Goal: Transaction & Acquisition: Purchase product/service

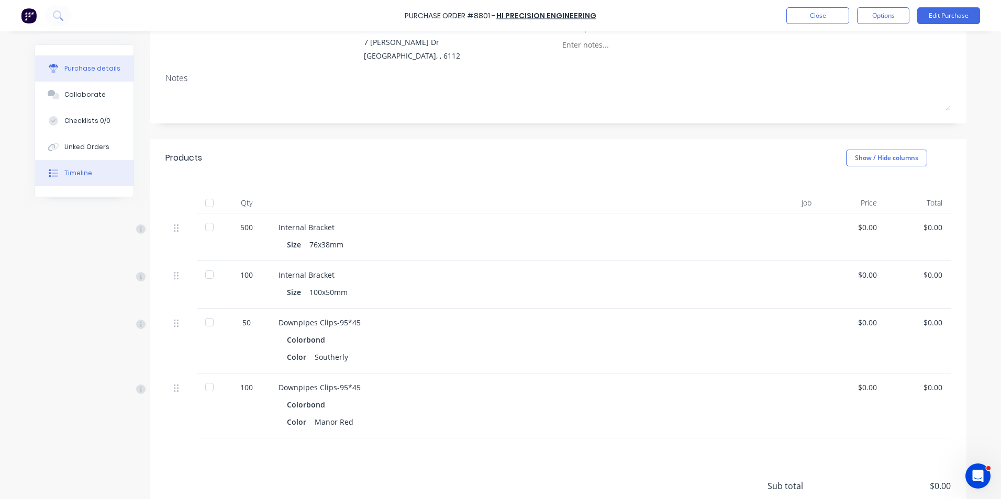
click at [103, 178] on button "Timeline" at bounding box center [84, 173] width 98 height 26
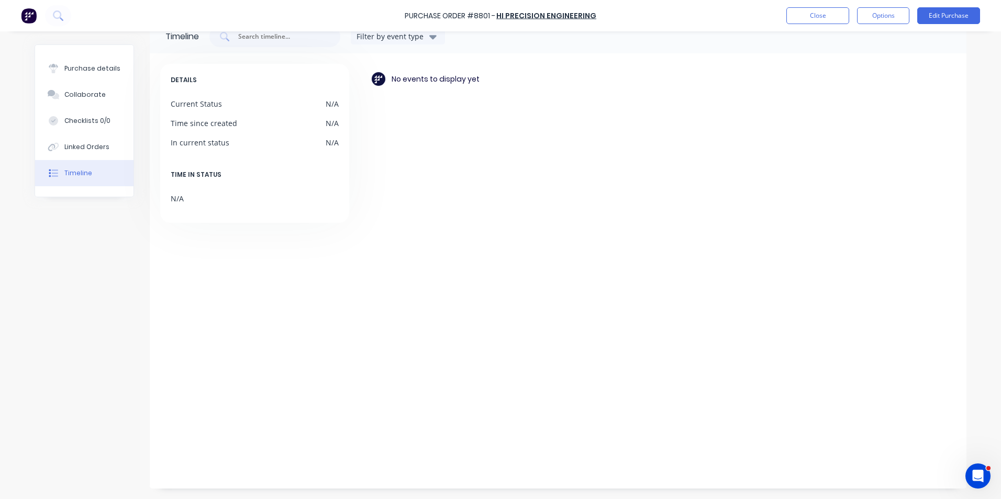
scroll to position [25, 0]
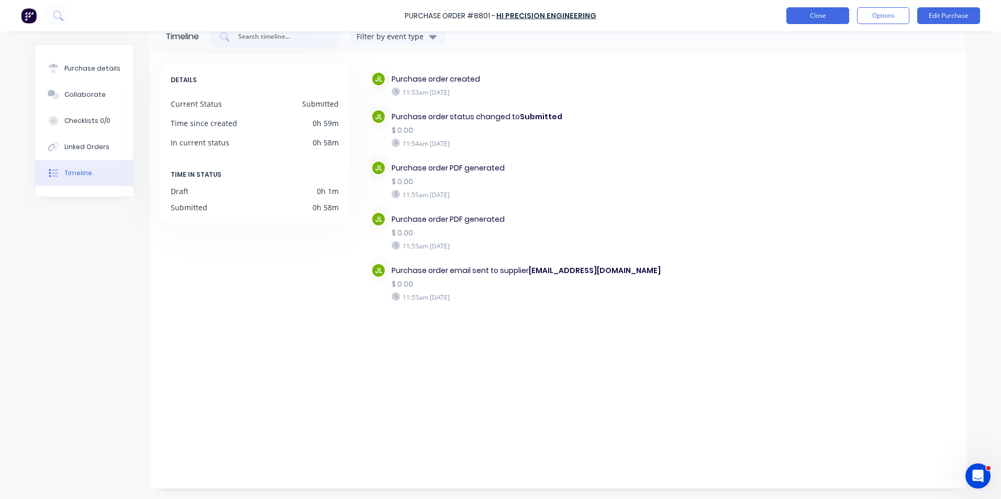
click at [842, 22] on button "Close" at bounding box center [817, 15] width 63 height 17
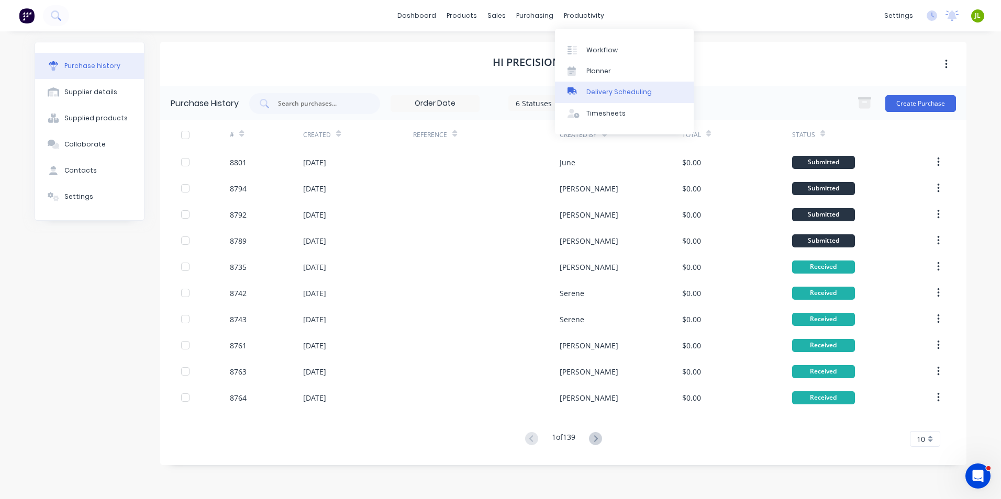
click at [630, 84] on link "Delivery Scheduling" at bounding box center [624, 92] width 139 height 21
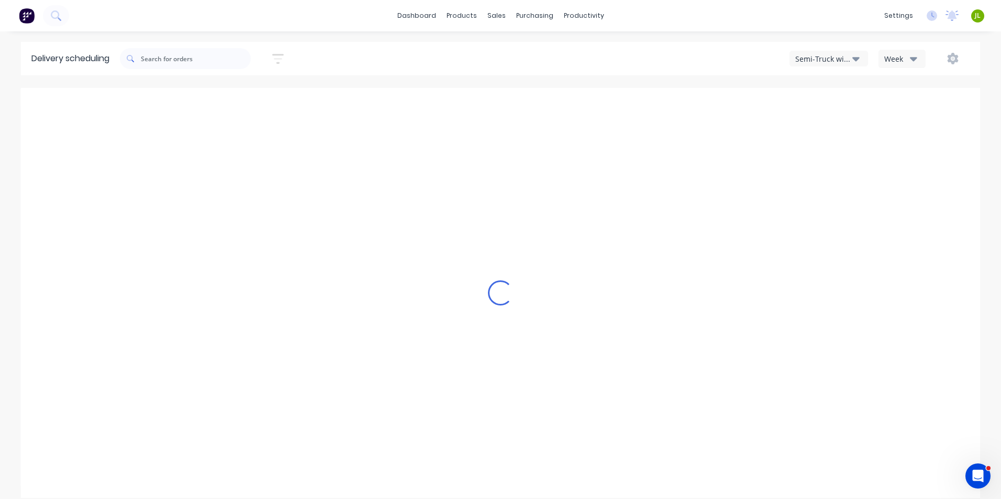
click at [853, 58] on icon "button" at bounding box center [855, 59] width 7 height 4
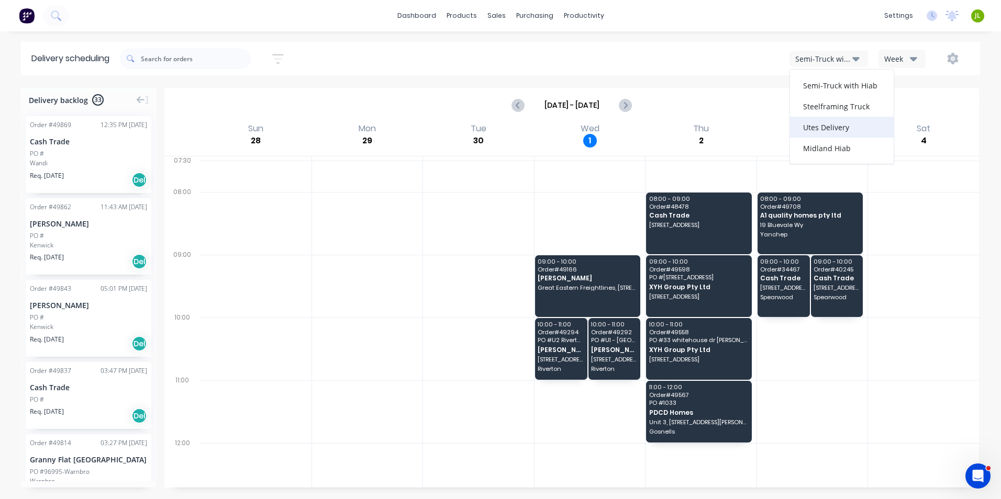
click at [833, 125] on div "Utes Delivery" at bounding box center [842, 127] width 104 height 21
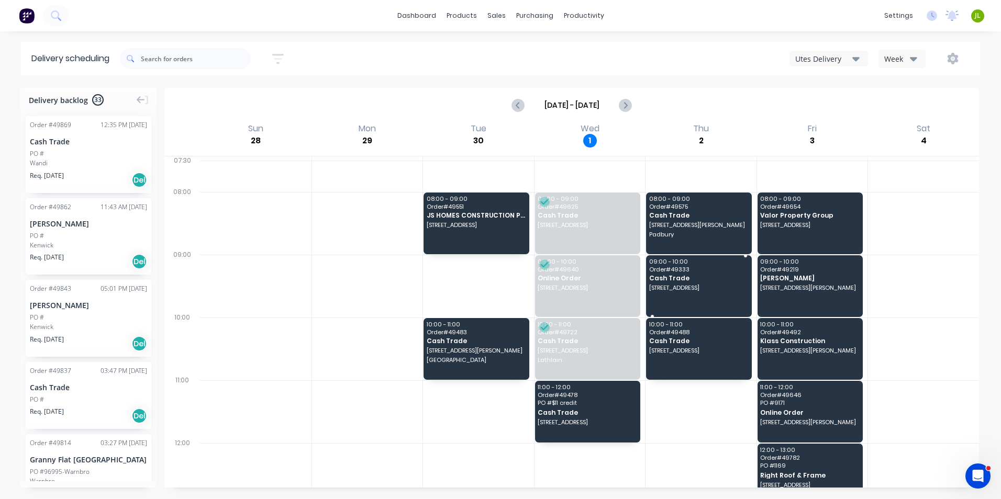
click at [701, 277] on span "Cash Trade" at bounding box center [698, 278] width 98 height 7
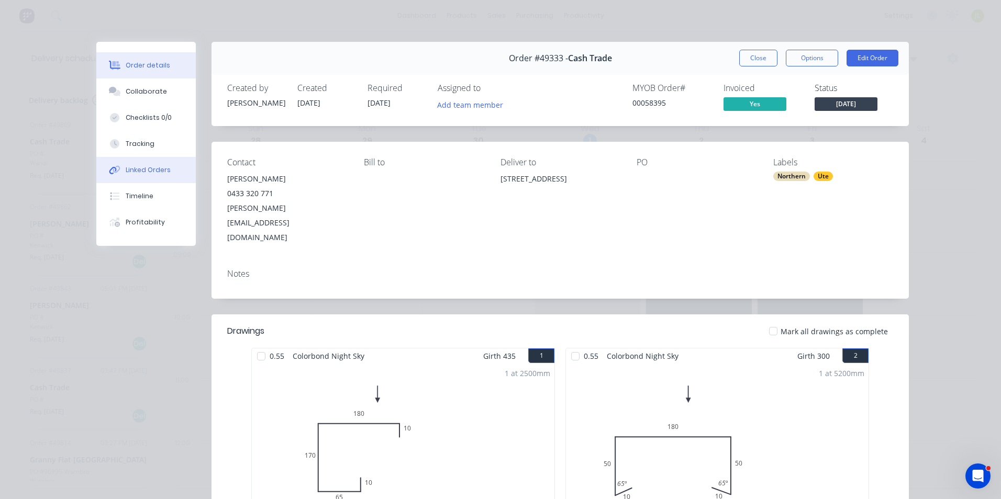
click at [127, 163] on button "Linked Orders" at bounding box center [145, 170] width 99 height 26
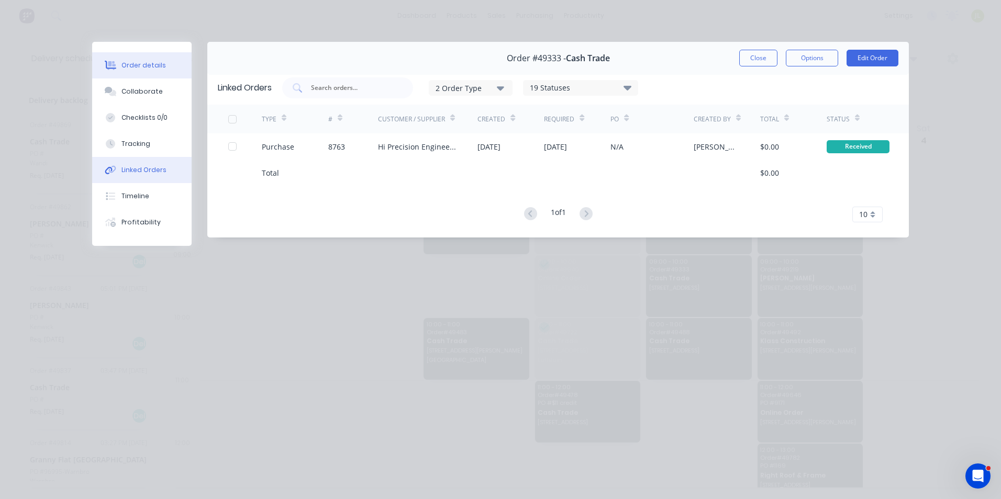
click at [156, 61] on div "Order details" at bounding box center [143, 65] width 44 height 9
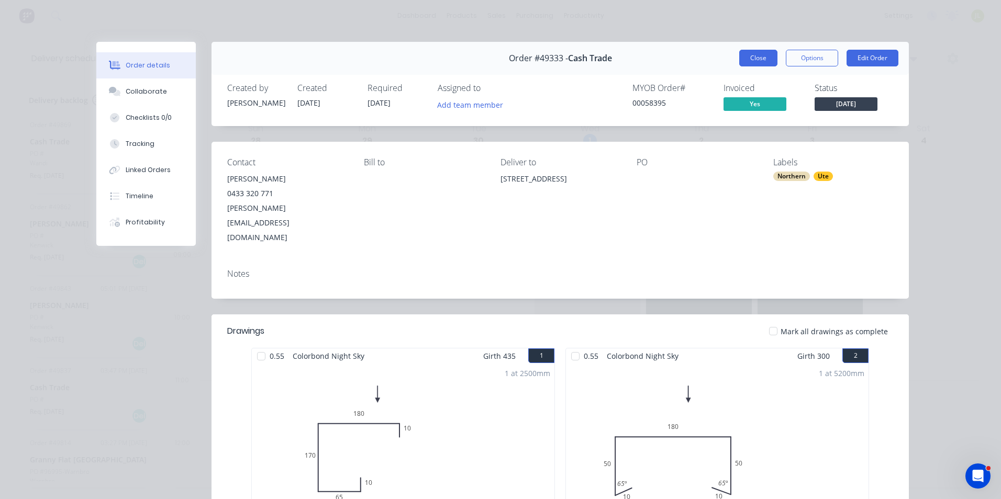
click at [755, 63] on button "Close" at bounding box center [758, 58] width 38 height 17
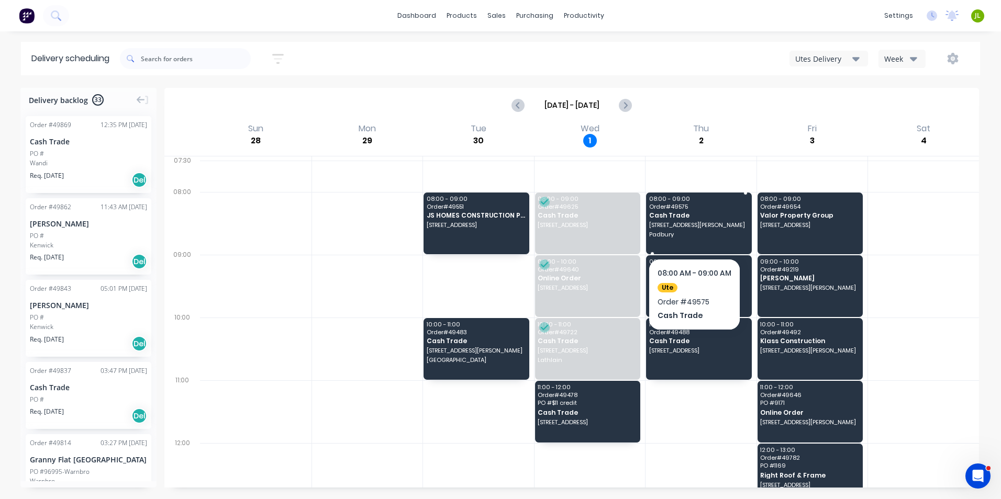
click at [704, 242] on div "08:00 - 09:00 Order # 49575 Cash Trade 3 Barclay Ave Padbury" at bounding box center [699, 224] width 106 height 62
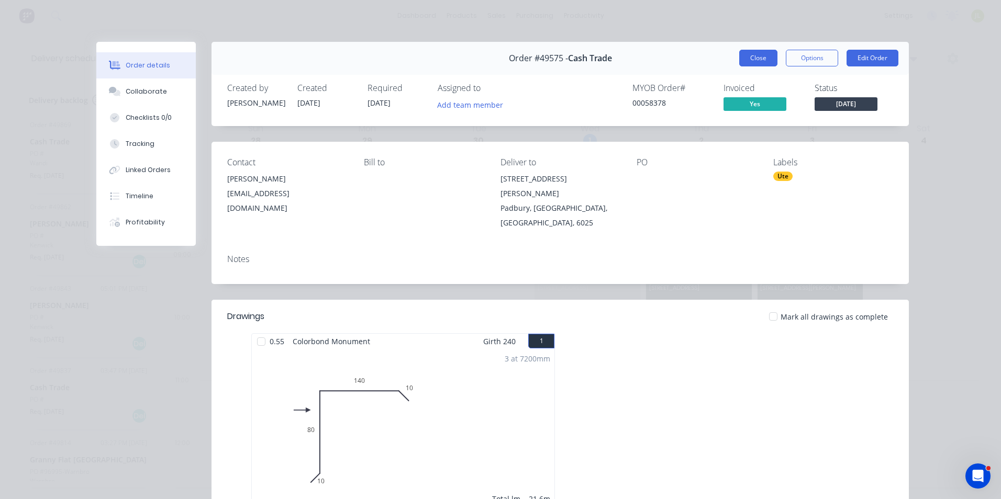
click at [760, 57] on button "Close" at bounding box center [758, 58] width 38 height 17
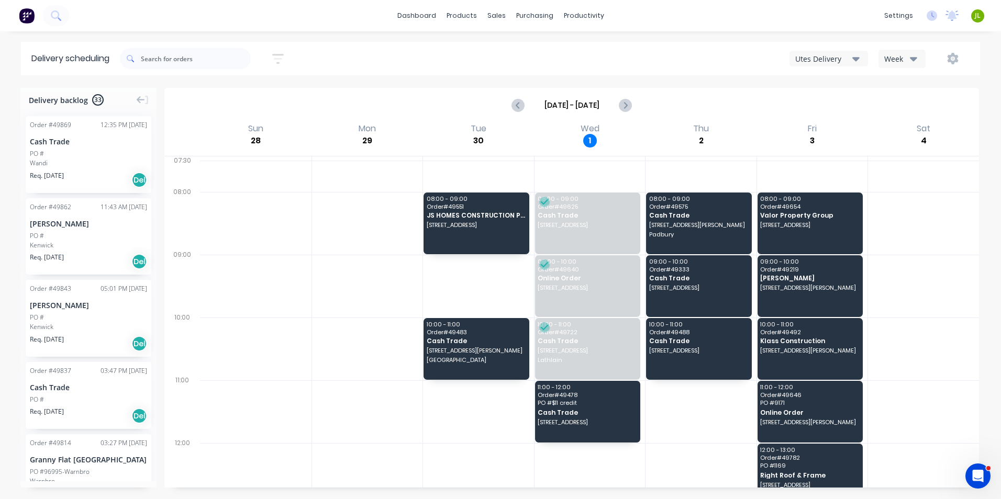
click at [927, 318] on div at bounding box center [923, 349] width 111 height 63
click at [623, 101] on icon "Next page" at bounding box center [625, 105] width 13 height 13
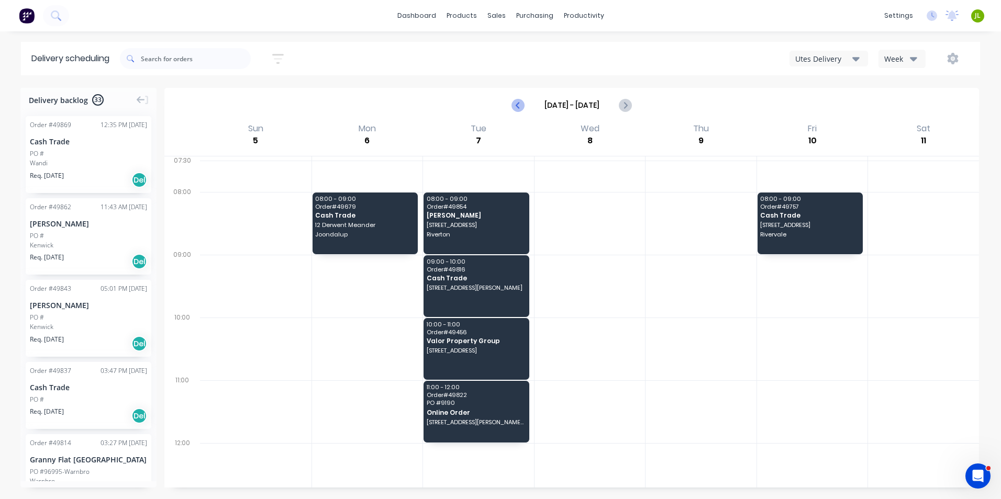
click at [524, 108] on icon "Previous page" at bounding box center [518, 105] width 13 height 13
type input "[DATE] - [DATE]"
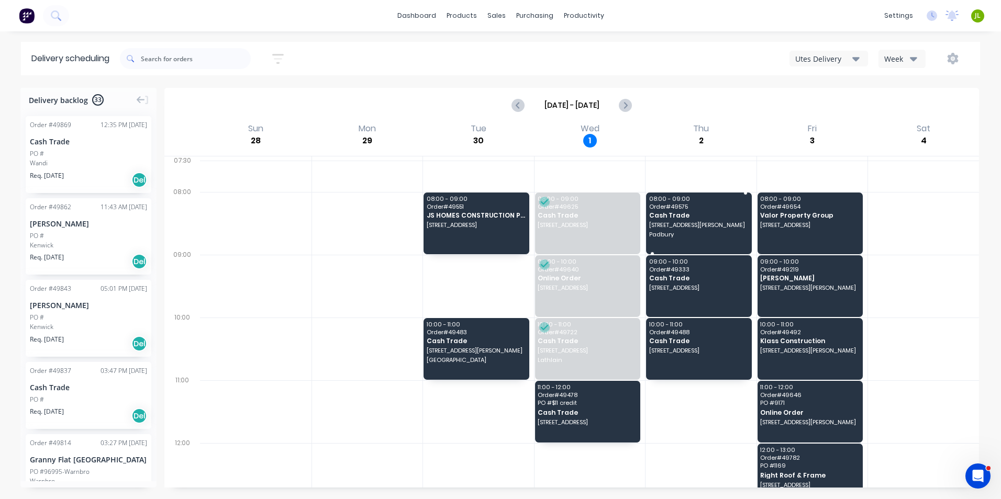
click at [677, 223] on span "[STREET_ADDRESS][PERSON_NAME]" at bounding box center [698, 225] width 98 height 6
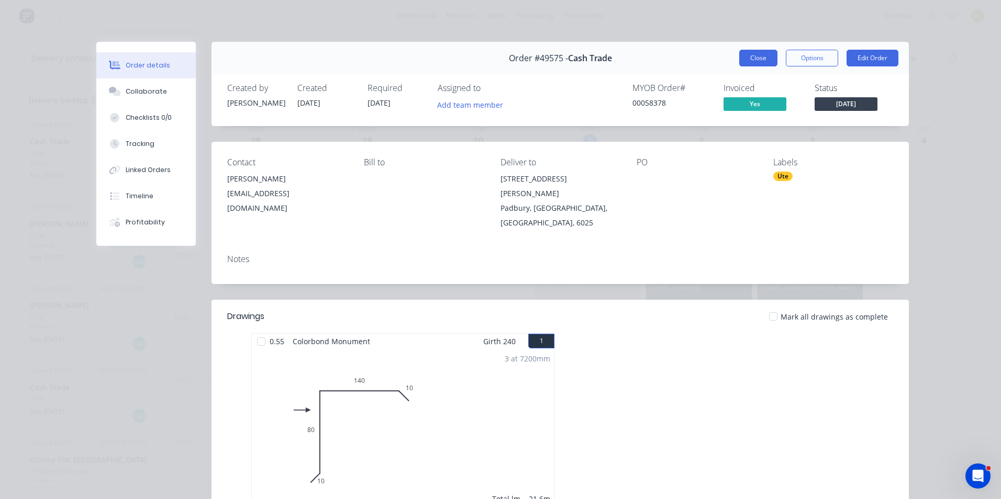
click at [768, 52] on button "Close" at bounding box center [758, 58] width 38 height 17
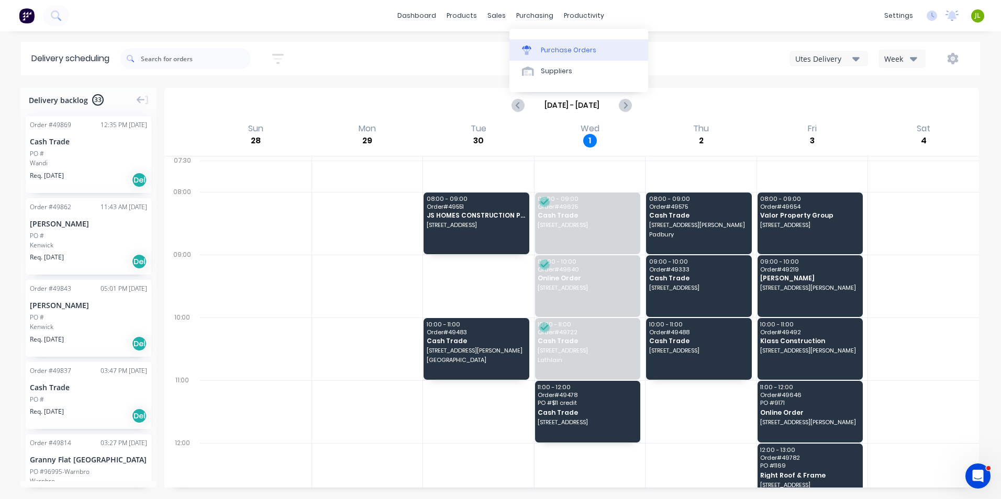
click at [544, 53] on div "Purchase Orders" at bounding box center [568, 50] width 55 height 9
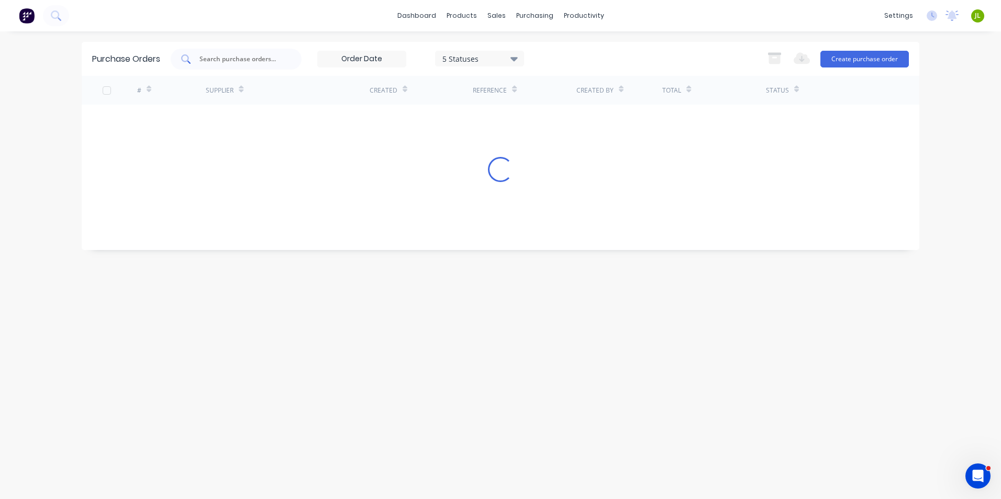
click at [219, 61] on input "text" at bounding box center [241, 59] width 87 height 10
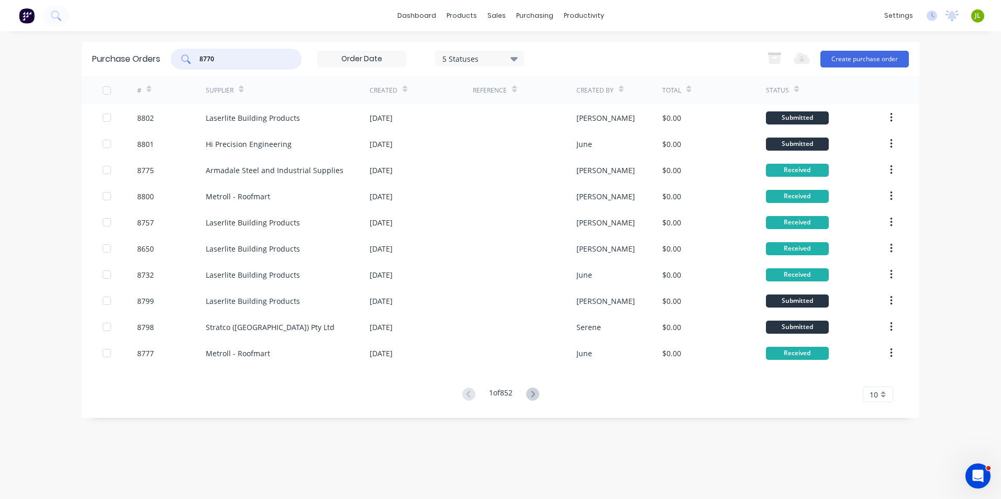
type input "8770"
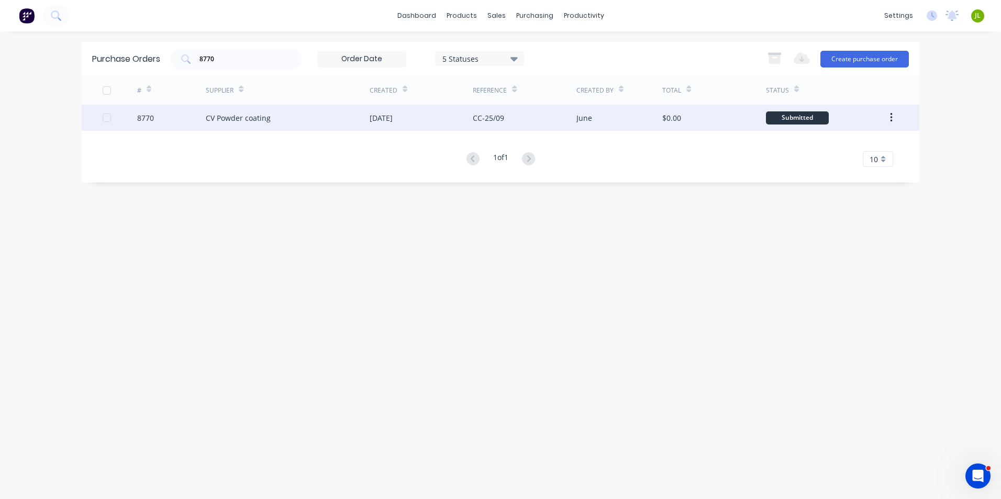
click at [357, 114] on div "CV Powder coating" at bounding box center [288, 118] width 164 height 26
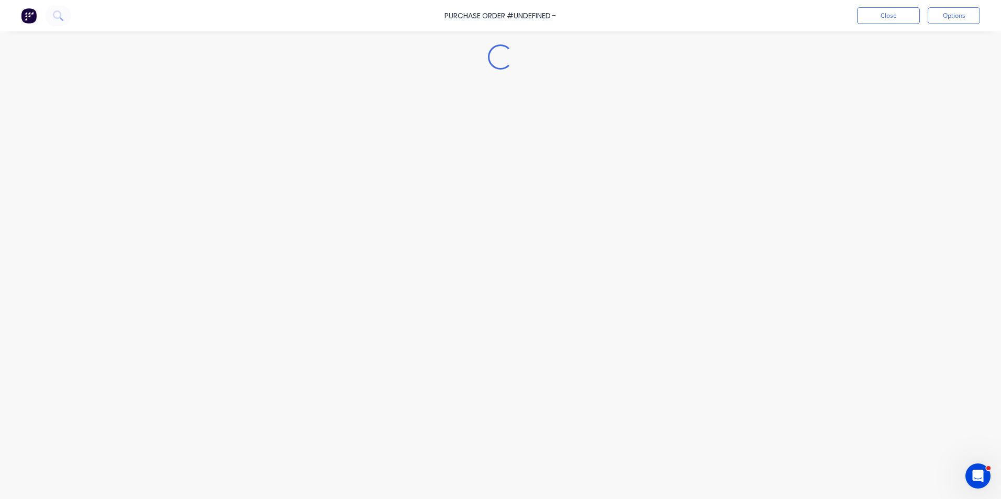
type textarea "x"
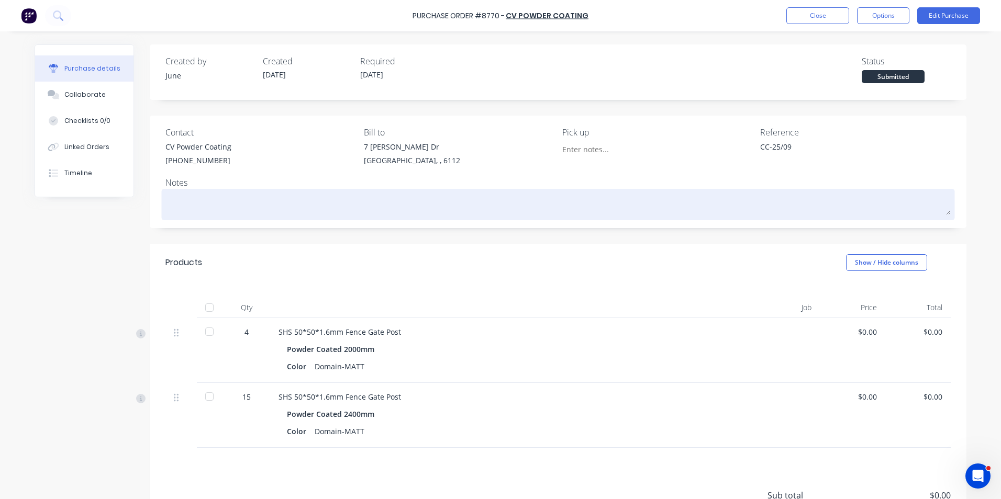
click at [211, 218] on div at bounding box center [557, 205] width 785 height 26
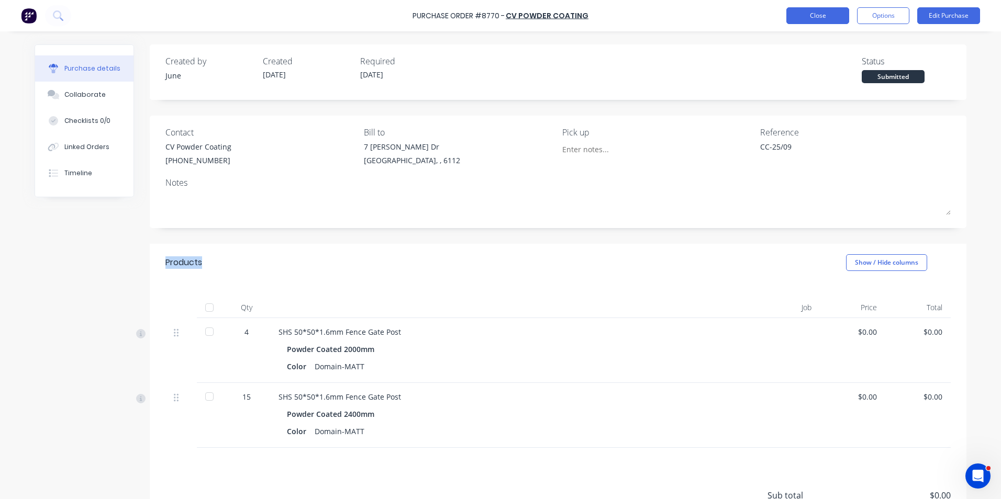
click at [805, 13] on button "Close" at bounding box center [817, 15] width 63 height 17
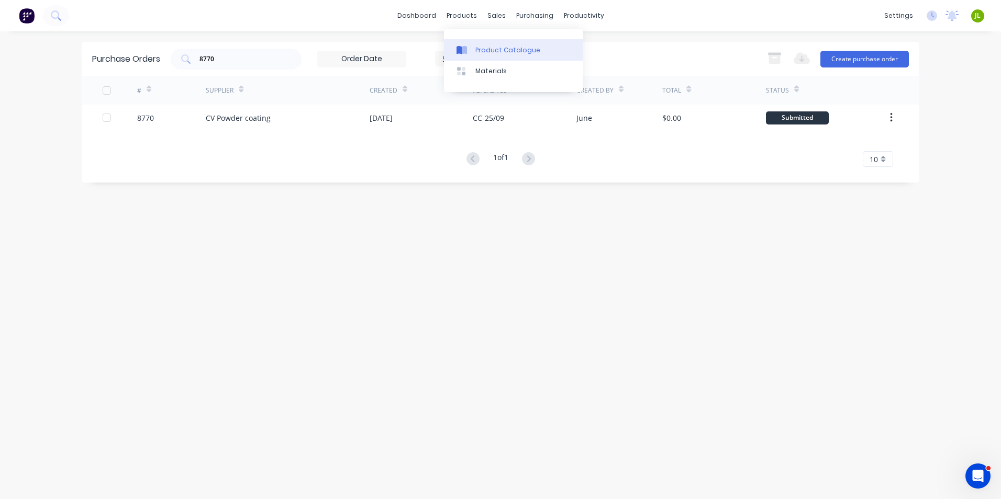
click at [478, 41] on link "Product Catalogue" at bounding box center [513, 49] width 139 height 21
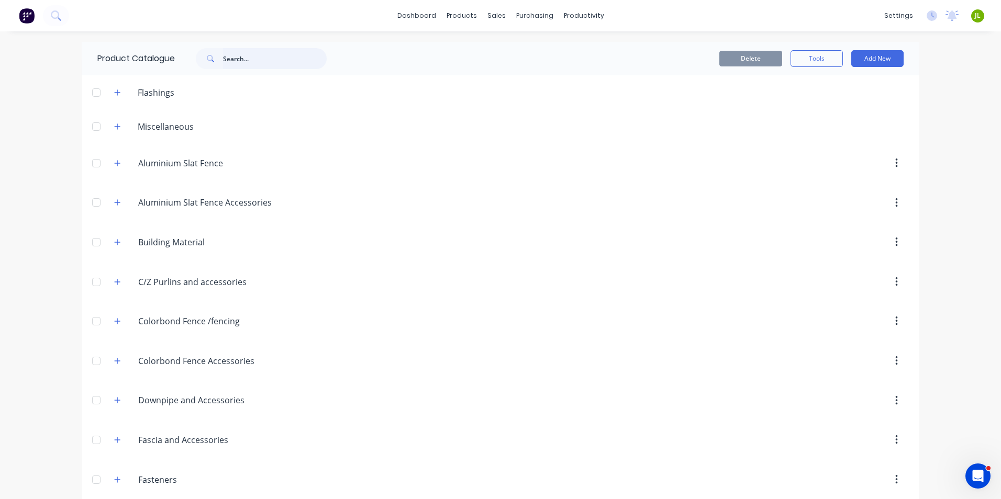
click at [230, 61] on input "text" at bounding box center [275, 58] width 104 height 21
type input "rhs"
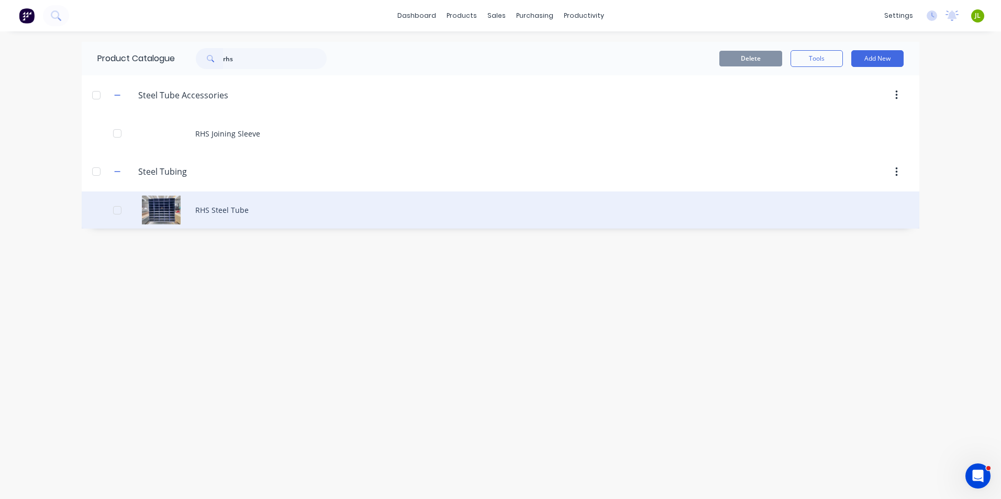
click at [211, 207] on div "RHS Steel Tube" at bounding box center [500, 210] width 837 height 37
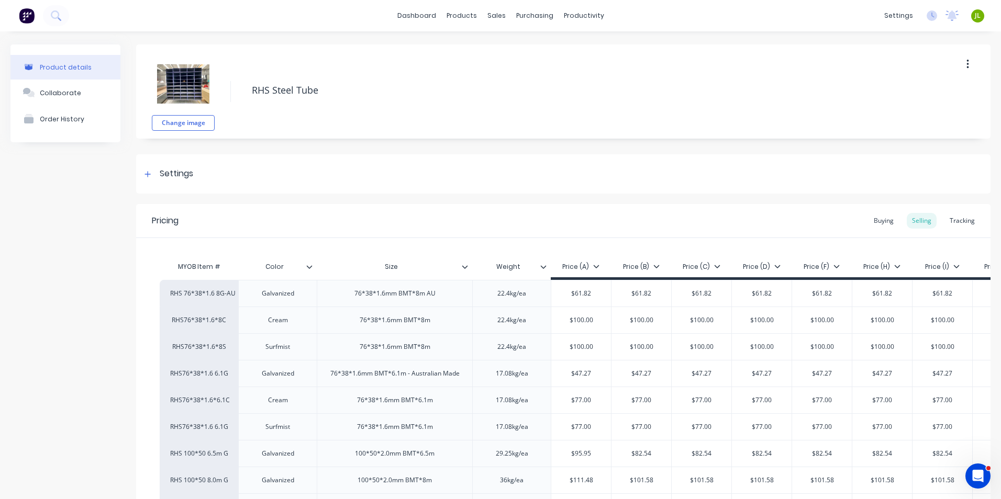
type textarea "x"
click at [586, 94] on div "Delivery Scheduling" at bounding box center [614, 91] width 65 height 9
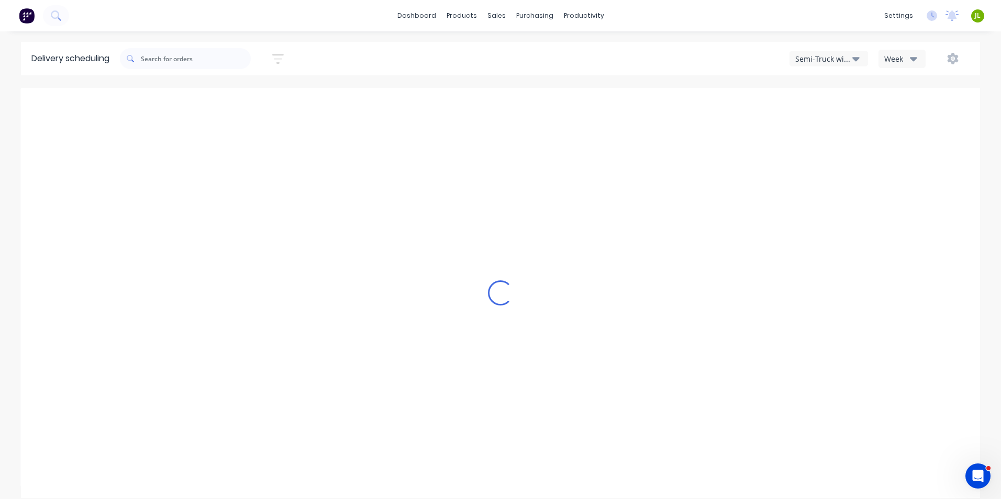
click at [809, 61] on div "Semi-Truck with Hiab" at bounding box center [823, 58] width 57 height 11
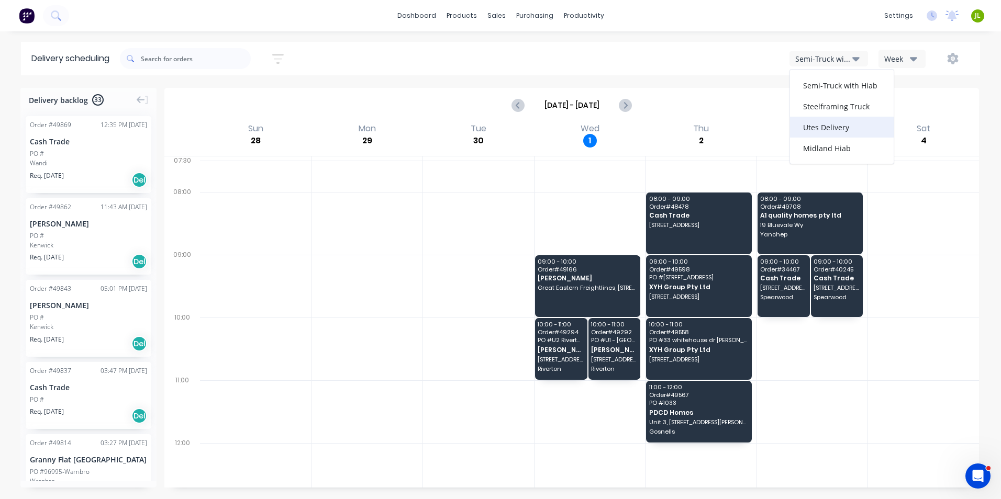
click at [819, 119] on div "Utes Delivery" at bounding box center [842, 127] width 104 height 21
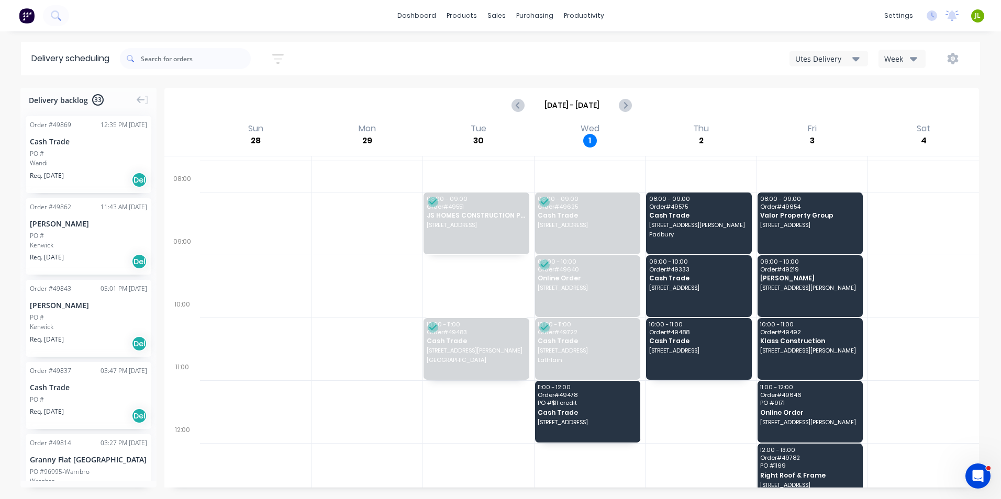
scroll to position [105, 0]
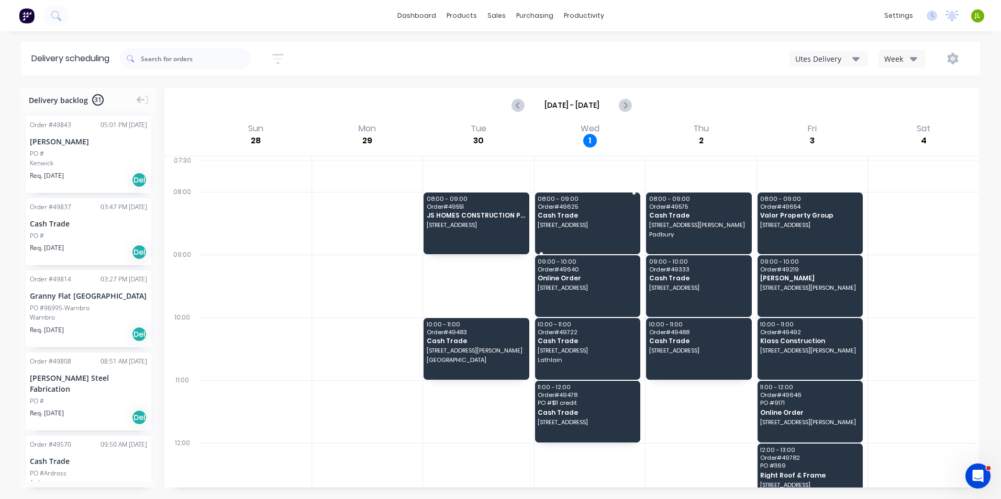
click at [563, 207] on span "Order # 49625" at bounding box center [586, 207] width 98 height 6
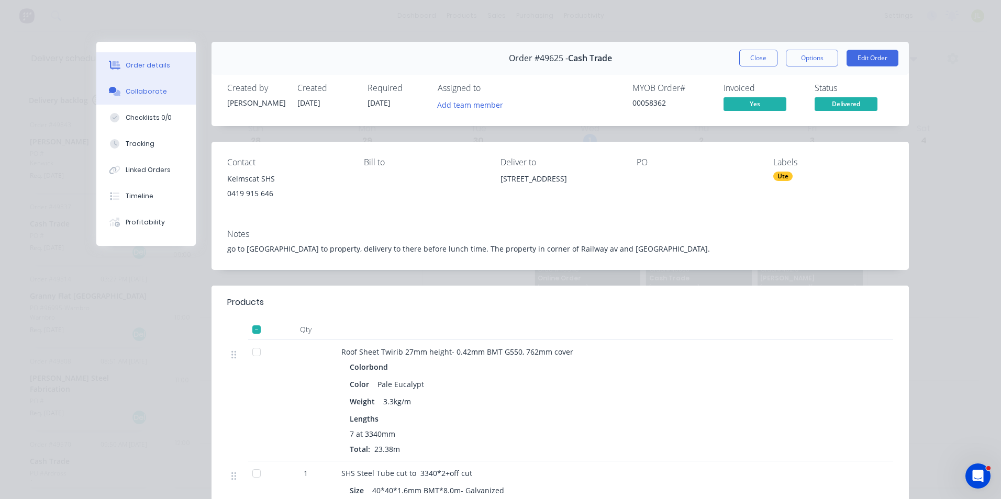
click at [158, 99] on button "Collaborate" at bounding box center [145, 91] width 99 height 26
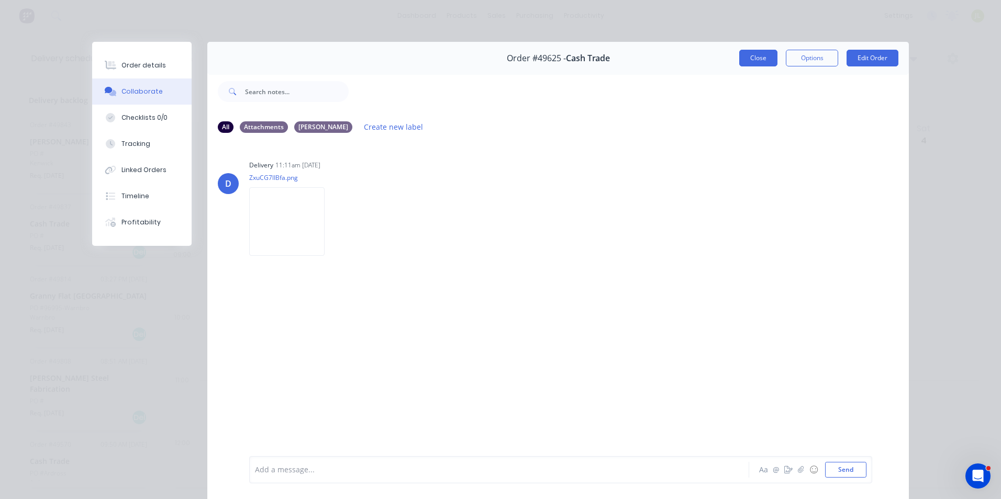
click at [761, 60] on button "Close" at bounding box center [758, 58] width 38 height 17
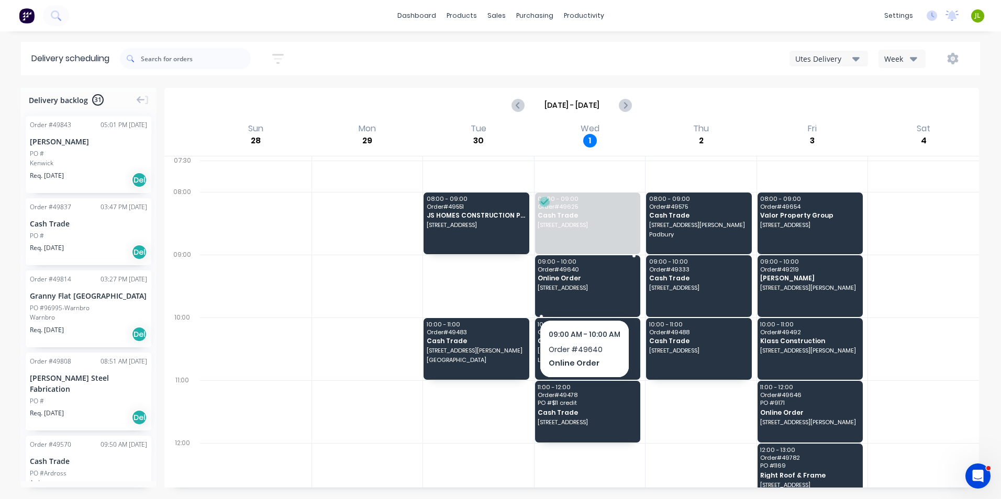
click at [584, 297] on div "09:00 - 10:00 Order # 49640 Online Order [GEOGRAPHIC_DATA]" at bounding box center [588, 286] width 106 height 62
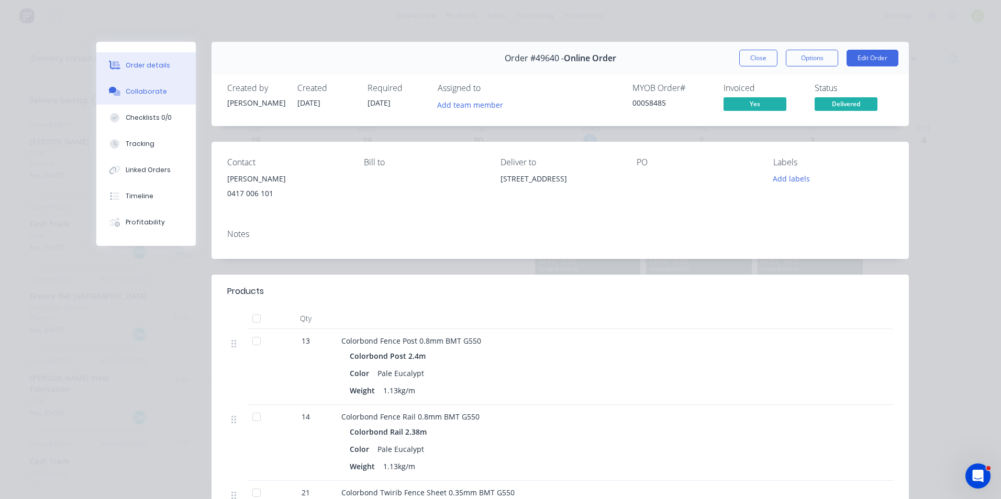
click at [131, 94] on div "Collaborate" at bounding box center [146, 91] width 41 height 9
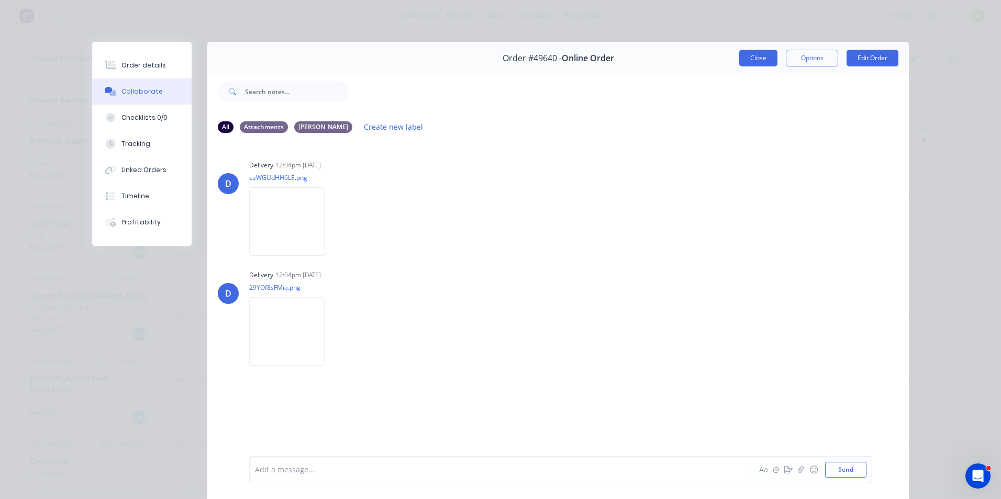
click at [745, 60] on button "Close" at bounding box center [758, 58] width 38 height 17
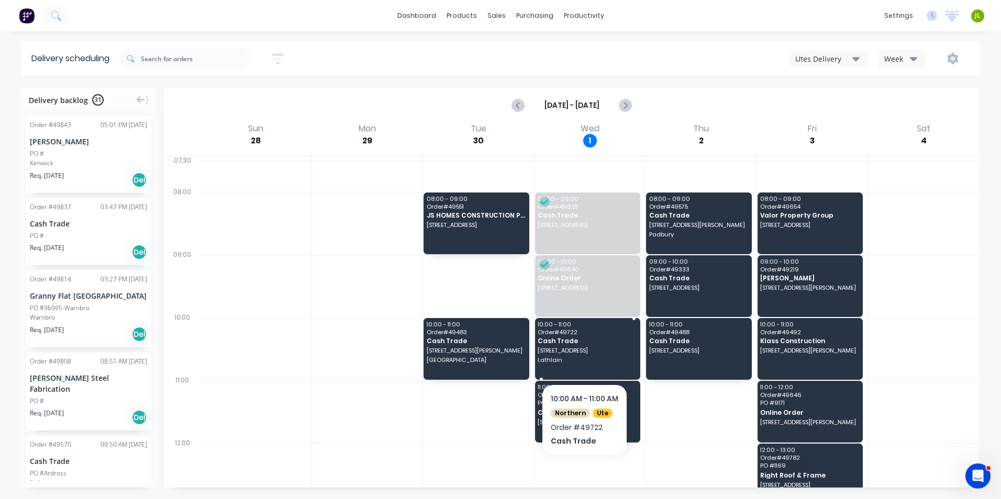
click at [578, 357] on span "Lathlain" at bounding box center [586, 360] width 98 height 6
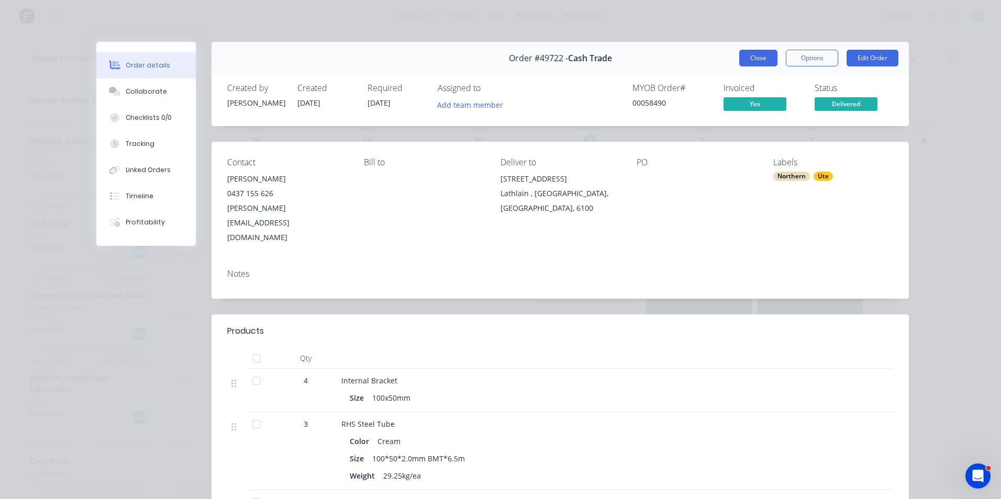
click at [761, 51] on button "Close" at bounding box center [758, 58] width 38 height 17
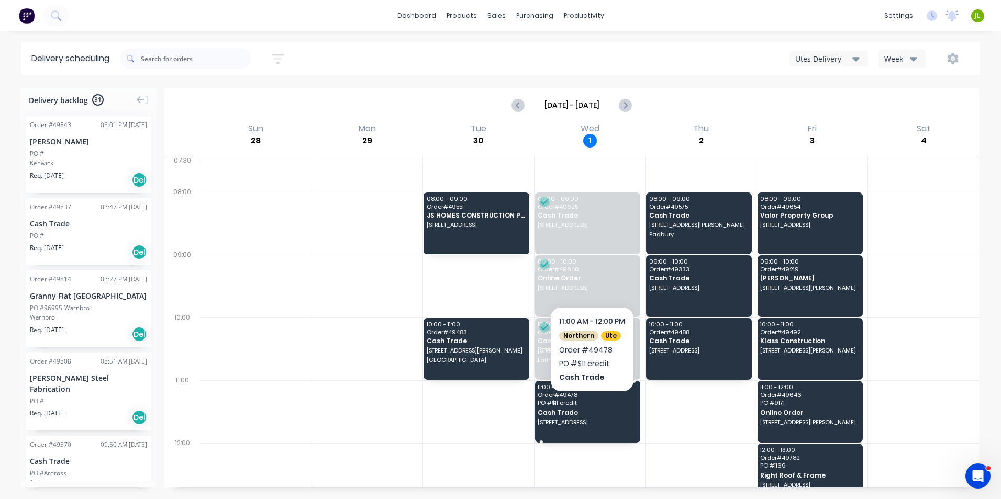
click at [591, 407] on div "11:00 - 12:00 Order # 49478 PO # $11 credit Cash Trade [STREET_ADDRESS]" at bounding box center [588, 412] width 106 height 62
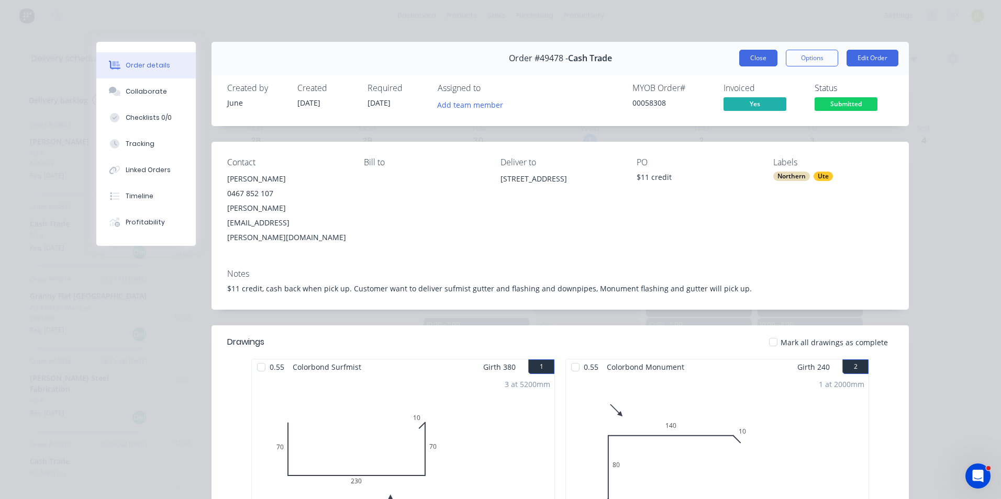
click at [760, 64] on button "Close" at bounding box center [758, 58] width 38 height 17
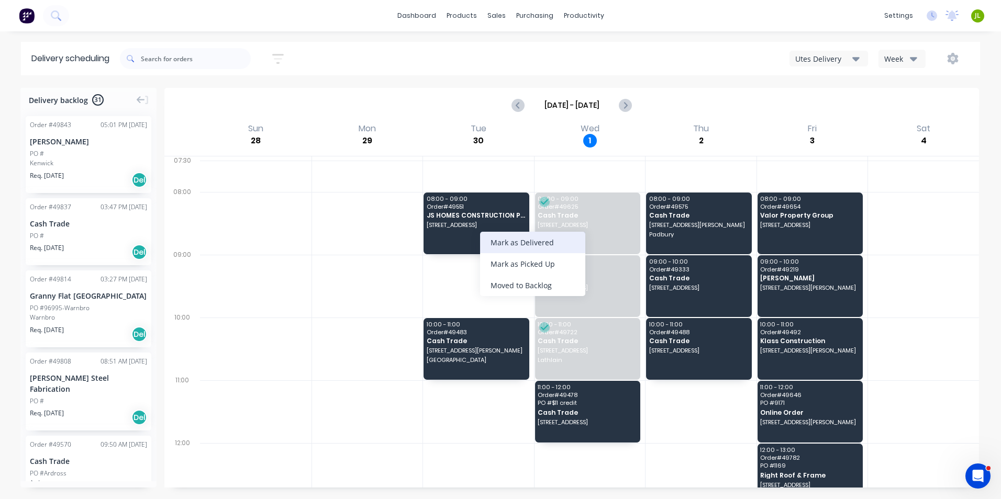
click at [523, 234] on div "Mark as Delivered" at bounding box center [532, 242] width 105 height 21
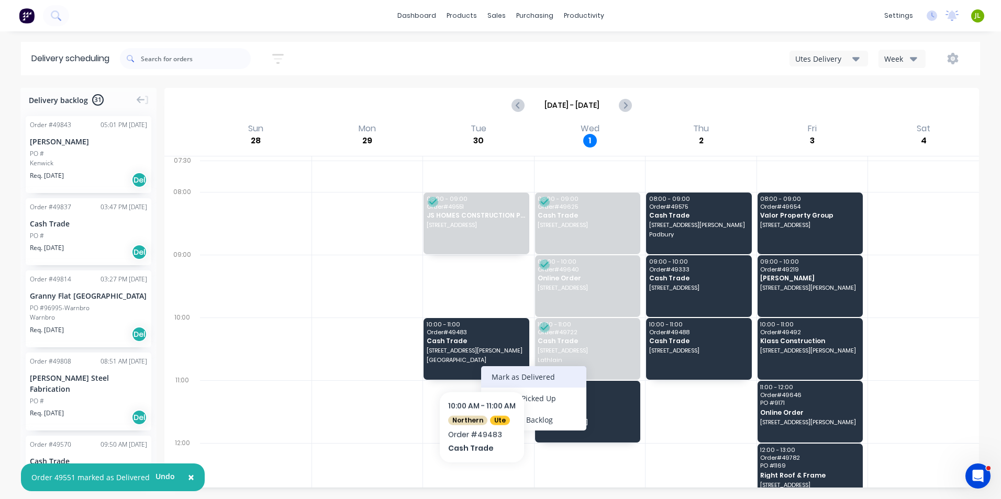
click at [491, 375] on div "Mark as Delivered" at bounding box center [533, 376] width 105 height 21
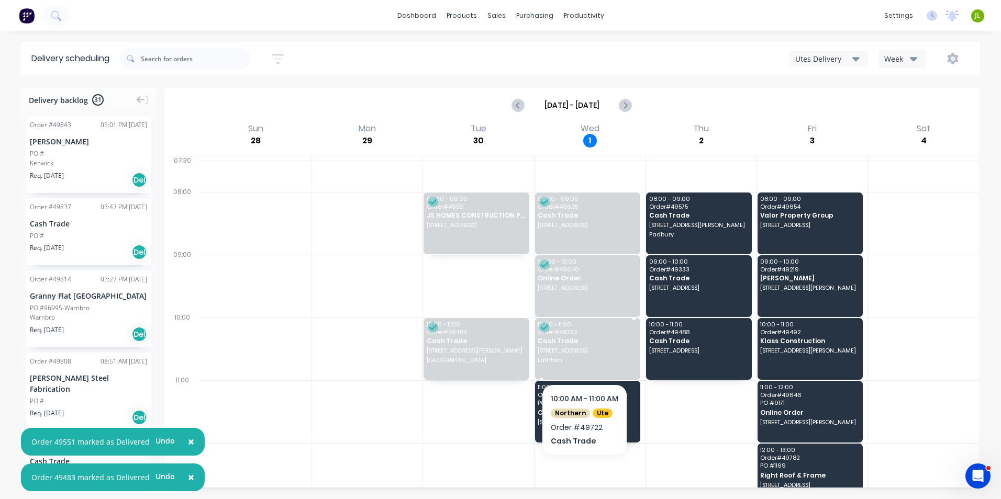
click at [583, 349] on span "[STREET_ADDRESS]" at bounding box center [586, 350] width 98 height 6
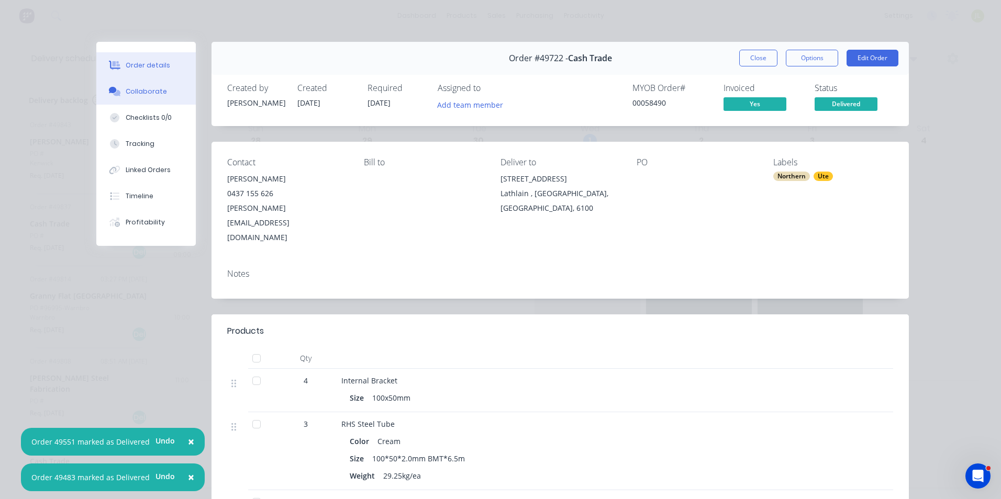
click at [158, 98] on button "Collaborate" at bounding box center [145, 91] width 99 height 26
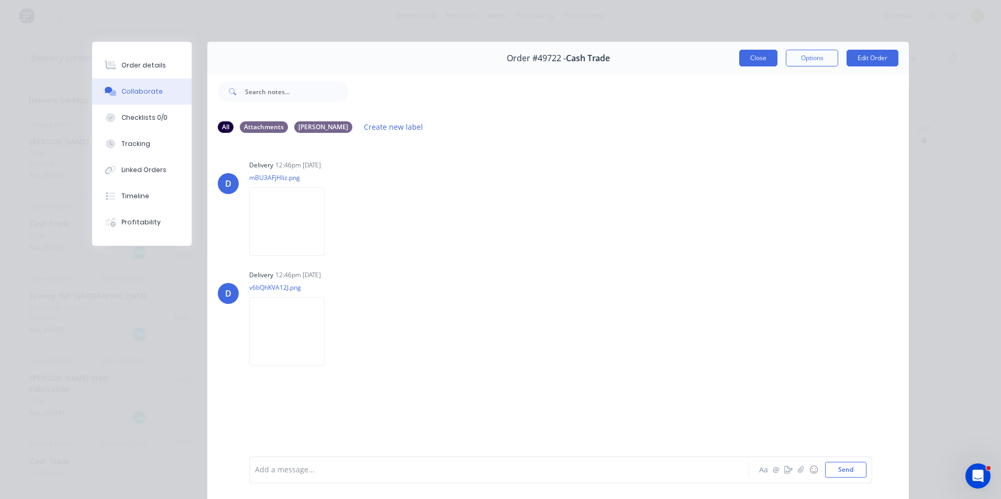
click at [744, 62] on button "Close" at bounding box center [758, 58] width 38 height 17
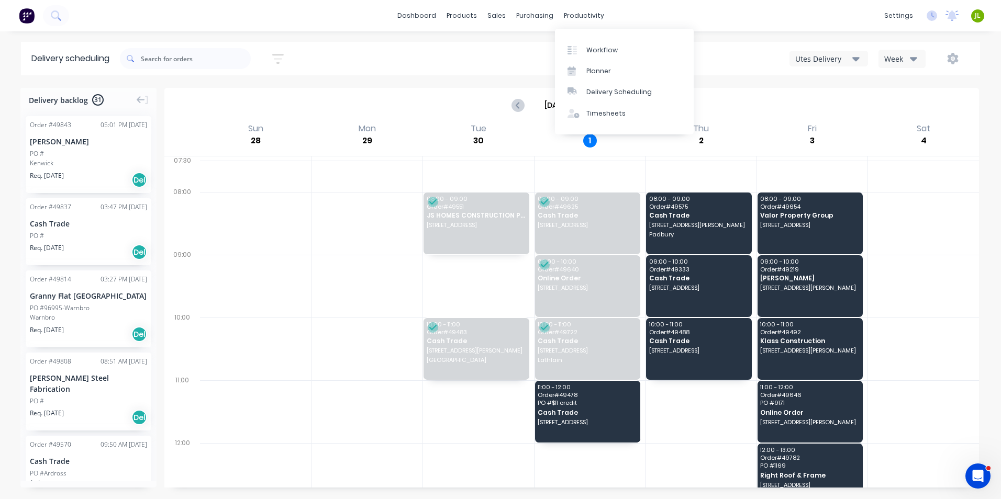
click at [692, 19] on div "dashboard products sales purchasing productivity dashboard products Product Cat…" at bounding box center [500, 15] width 1001 height 31
click at [505, 51] on div at bounding box center [503, 50] width 16 height 9
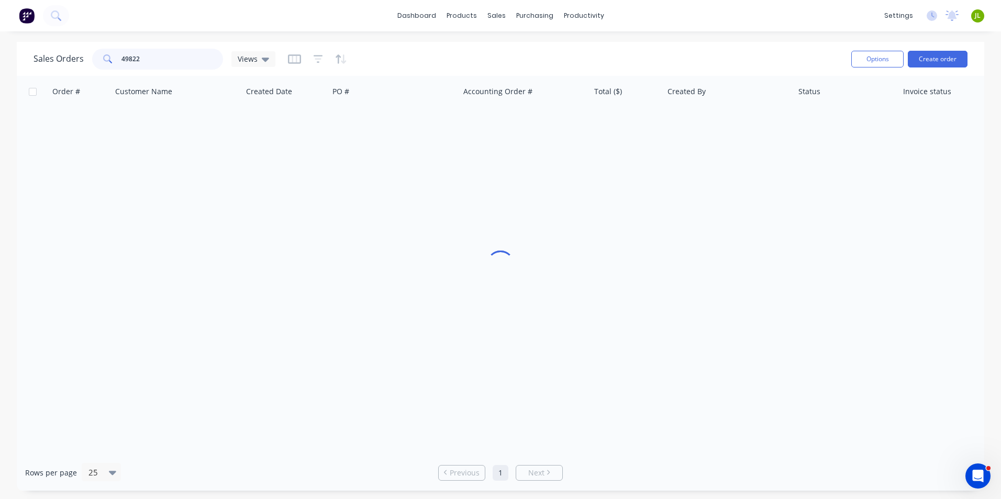
drag, startPoint x: 152, startPoint y: 61, endPoint x: 71, endPoint y: 66, distance: 81.3
click at [71, 66] on div "Sales Orders 49822 Views" at bounding box center [154, 59] width 242 height 21
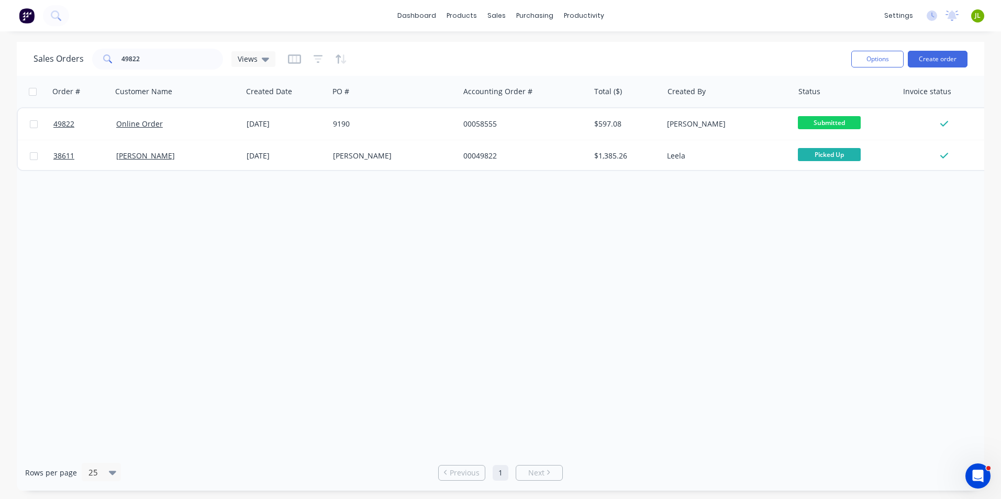
click at [501, 354] on div "Order # Customer Name Created Date PO # Accounting Order # Total ($) Created By…" at bounding box center [500, 265] width 967 height 379
click at [954, 59] on button "Create order" at bounding box center [937, 59] width 60 height 17
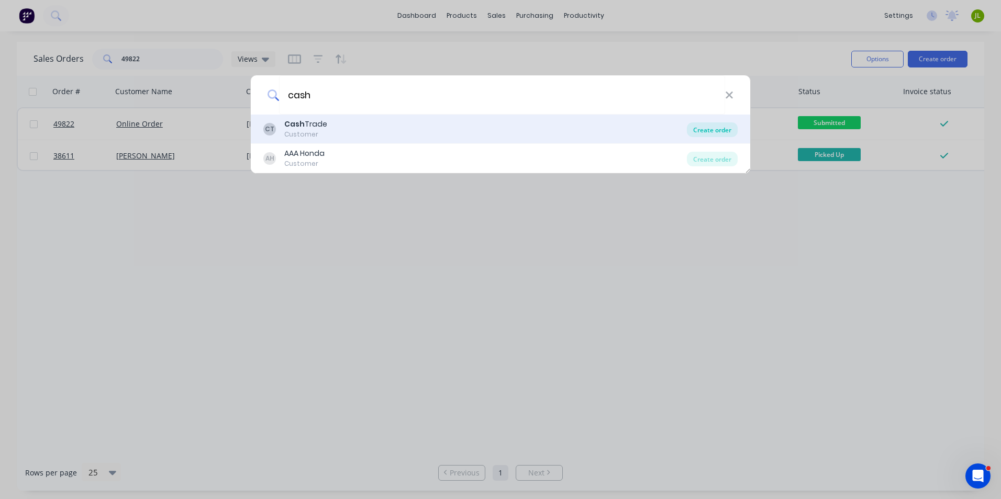
type input "cash"
click at [699, 128] on div "Create order" at bounding box center [712, 129] width 51 height 15
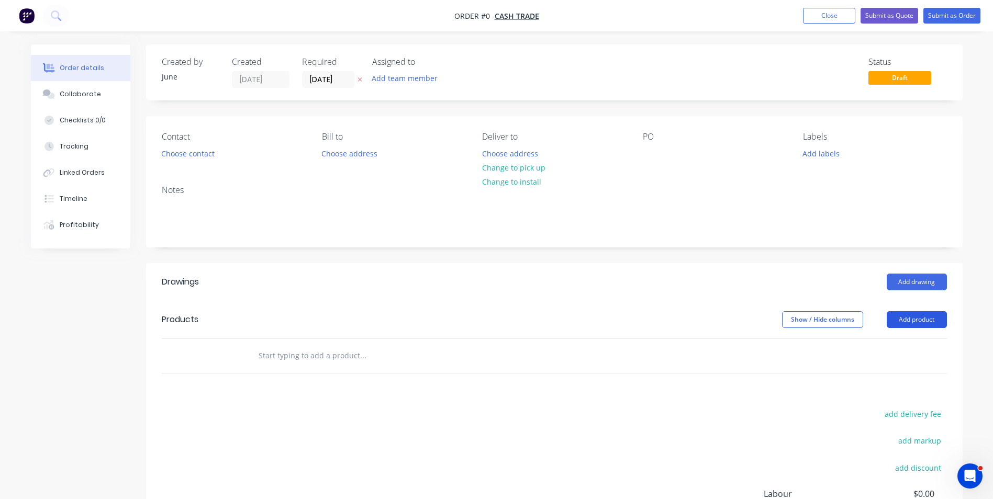
click at [923, 317] on button "Add product" at bounding box center [916, 319] width 60 height 17
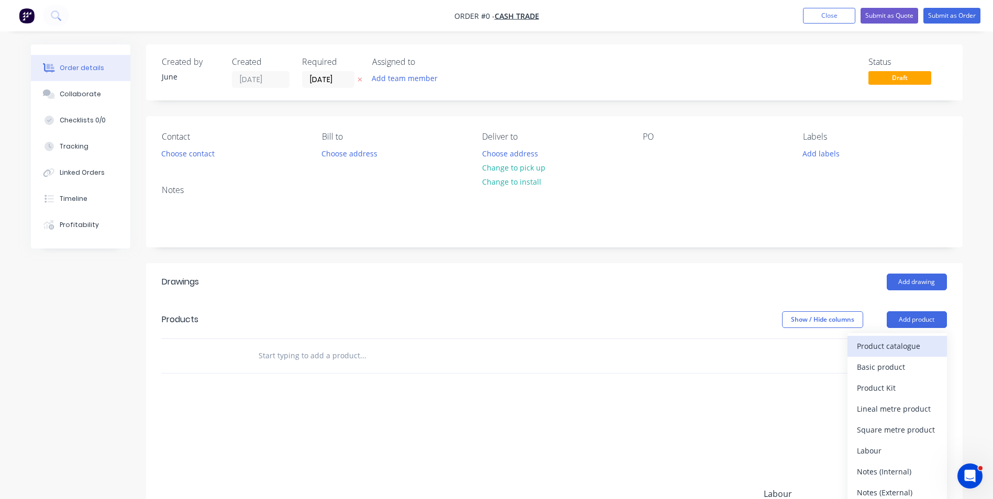
click at [905, 340] on div "Product catalogue" at bounding box center [897, 346] width 81 height 15
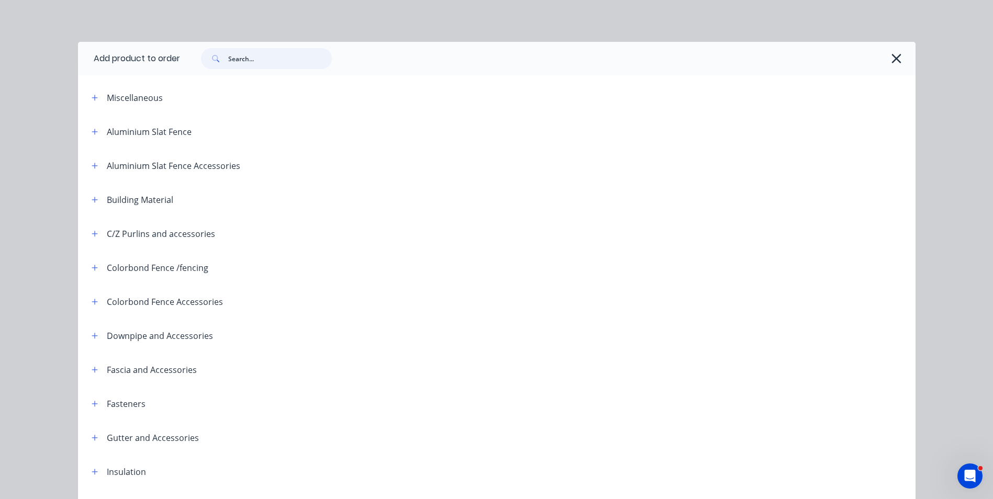
click at [235, 58] on input "text" at bounding box center [280, 58] width 104 height 21
type input "rhs"
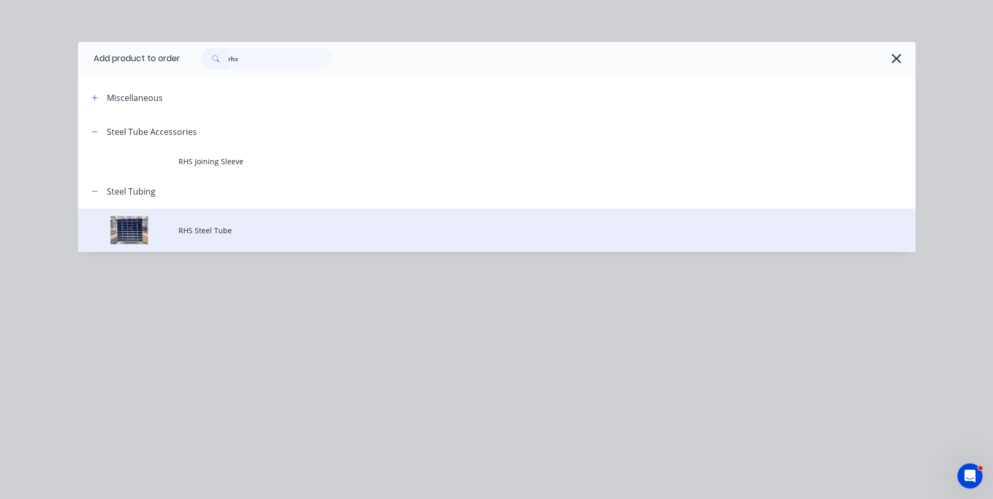
click at [219, 217] on td "RHS Steel Tube" at bounding box center [546, 230] width 737 height 43
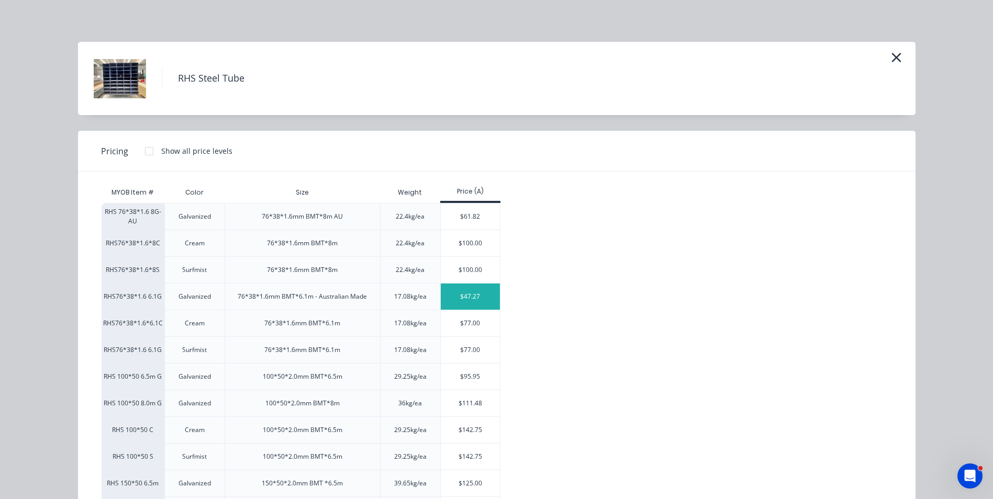
click at [470, 301] on div "$47.27" at bounding box center [470, 297] width 59 height 26
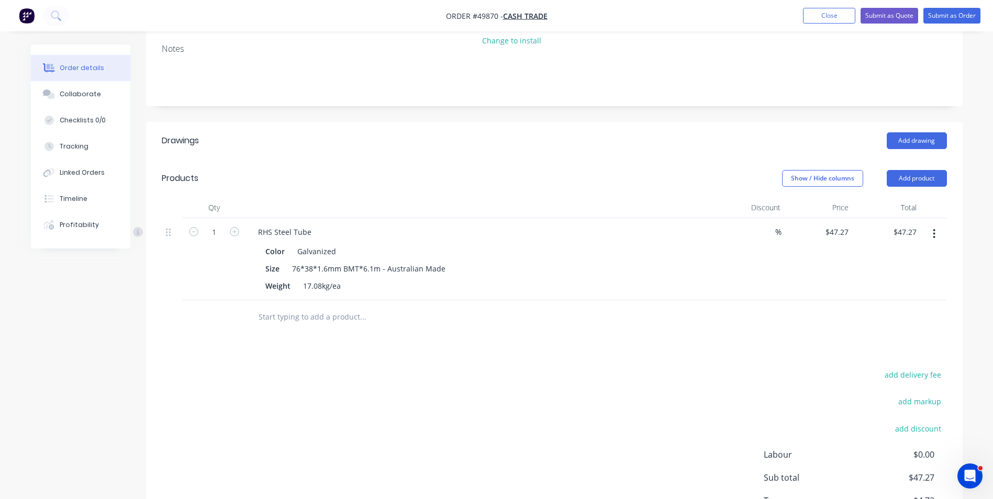
scroll to position [157, 0]
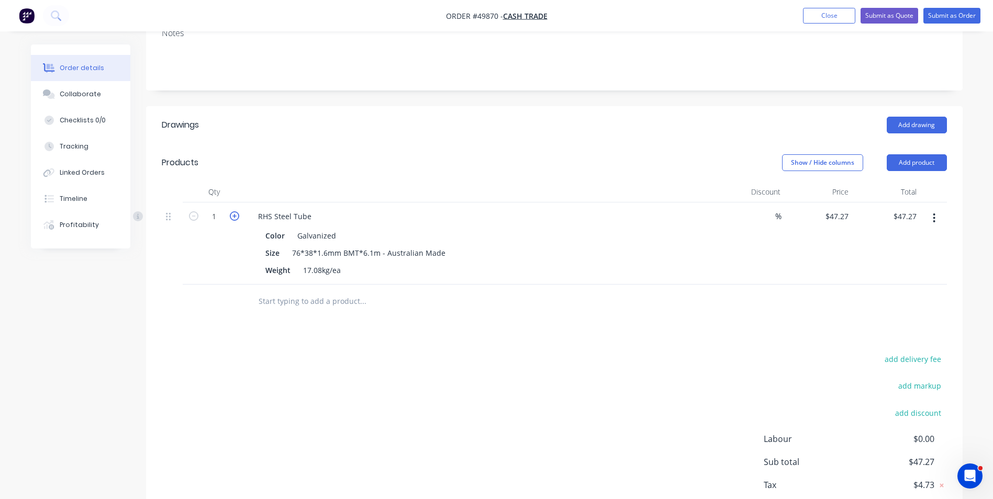
click at [234, 216] on icon "button" at bounding box center [234, 215] width 9 height 9
type input "2"
type input "$94.54"
click at [234, 216] on icon "button" at bounding box center [234, 215] width 9 height 9
type input "3"
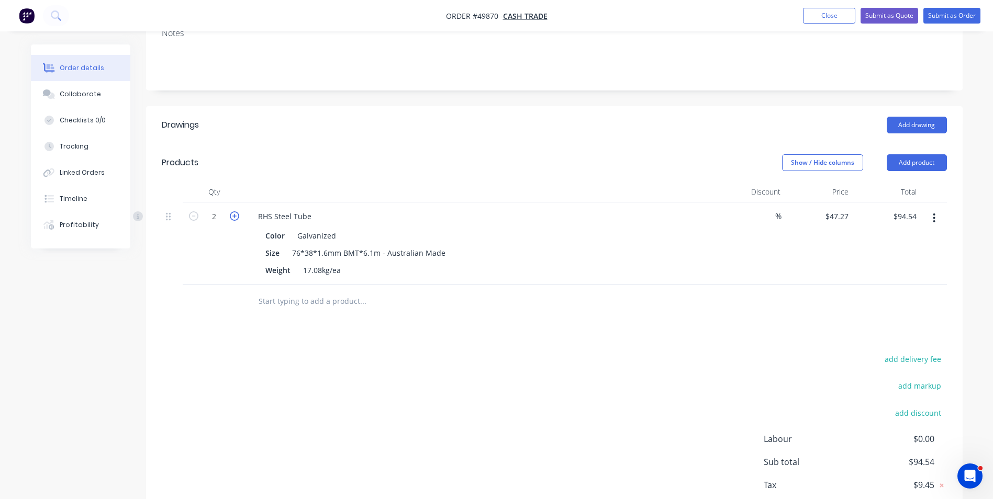
type input "$141.81"
click at [553, 332] on div "Drawings Add drawing Products Show / Hide columns Add product Qty Discount Pric…" at bounding box center [554, 326] width 816 height 441
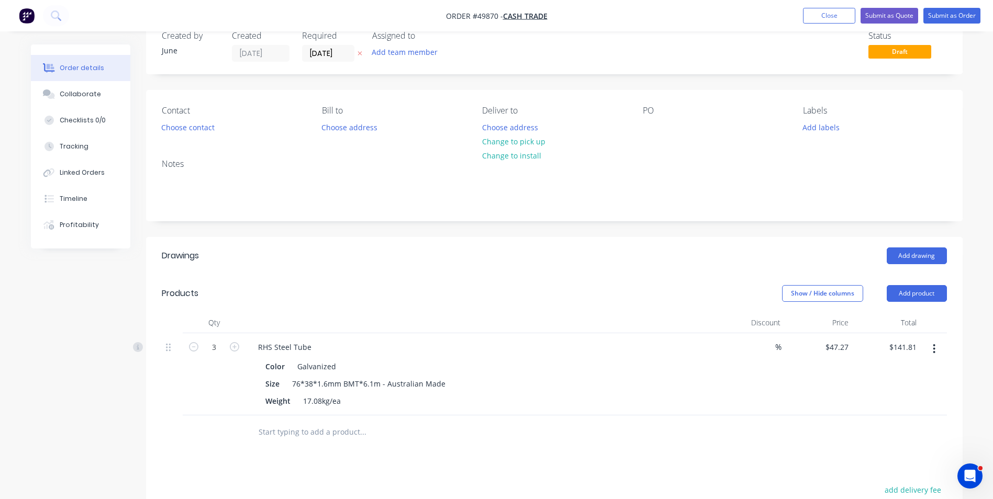
scroll to position [0, 0]
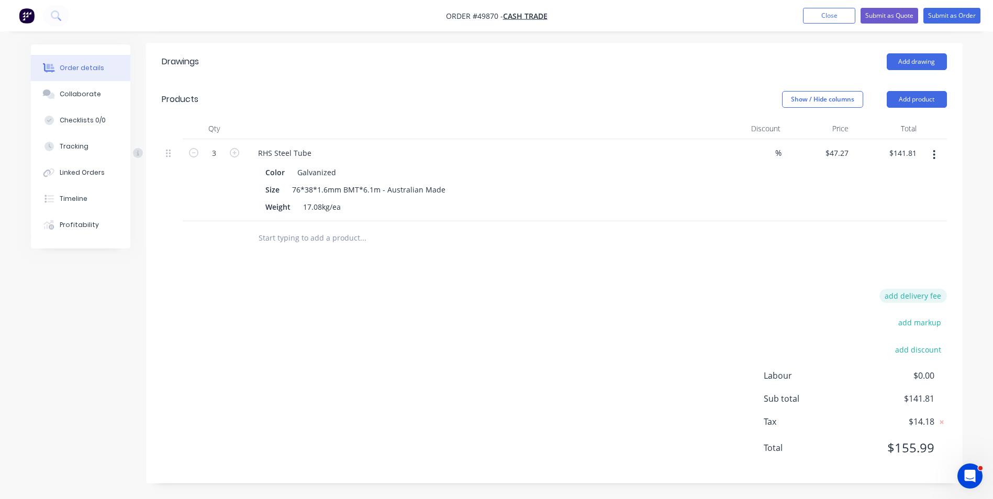
click at [925, 294] on button "add delivery fee" at bounding box center [913, 296] width 68 height 14
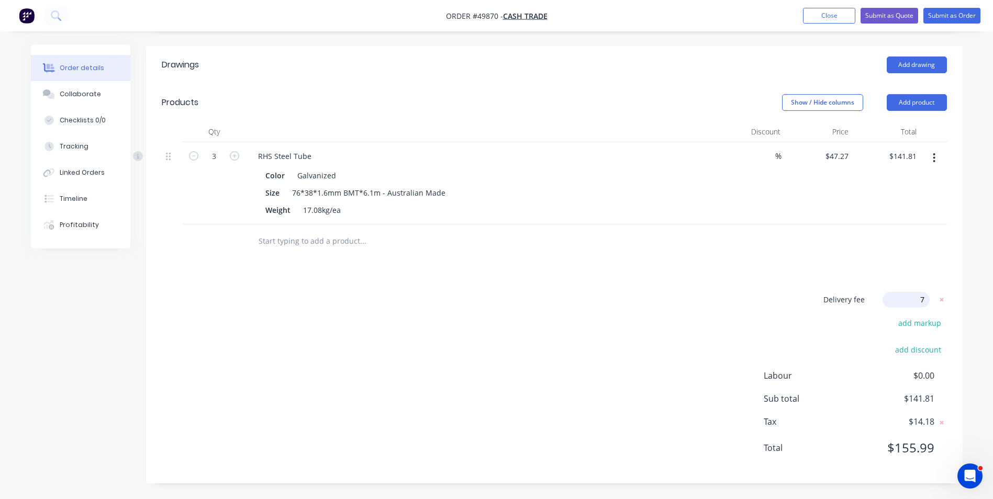
type input "70"
click at [675, 244] on div at bounding box center [554, 244] width 785 height 34
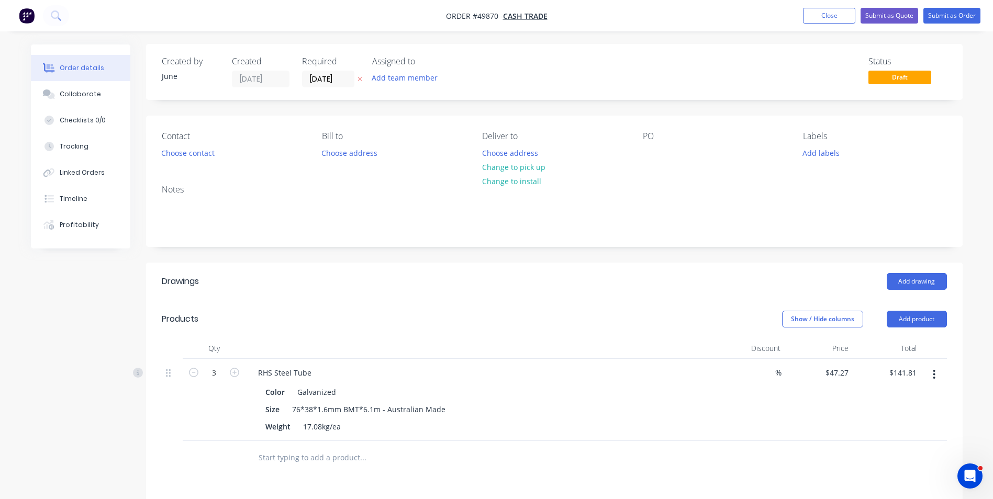
scroll to position [0, 0]
click at [521, 167] on button "Change to pick up" at bounding box center [513, 168] width 74 height 14
click at [507, 165] on button "Change to delivery" at bounding box center [514, 168] width 76 height 14
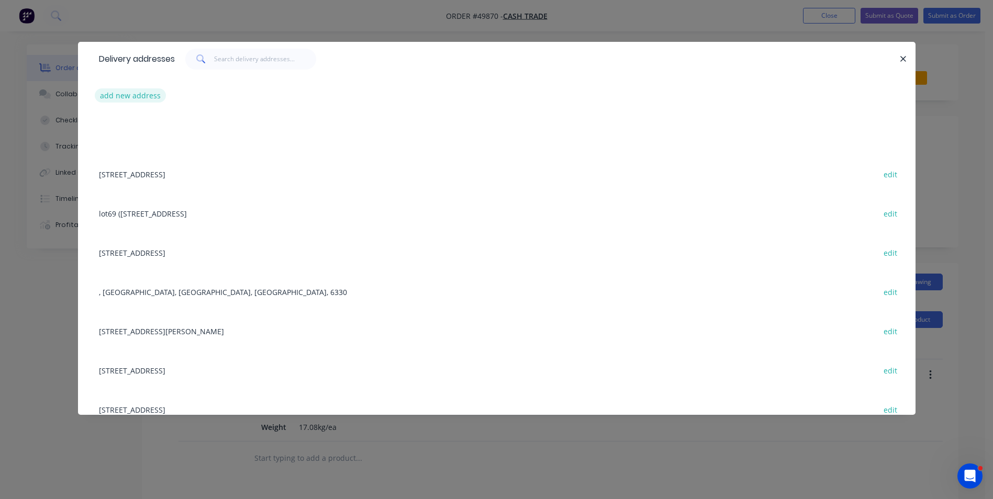
click at [151, 97] on button "add new address" at bounding box center [131, 95] width 72 height 14
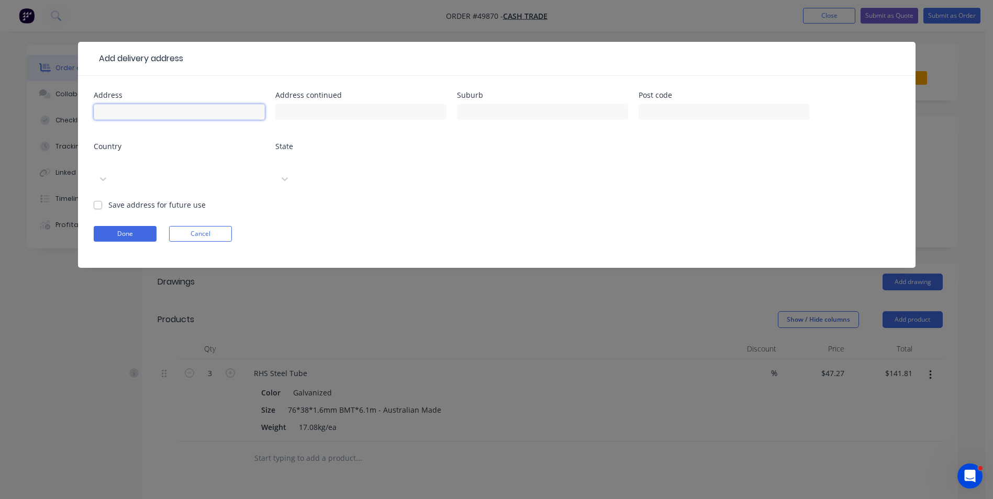
click at [167, 111] on input "text" at bounding box center [179, 112] width 171 height 16
paste input "[STREET_ADDRESS][PERSON_NAME]"
type input "[STREET_ADDRESS][PERSON_NAME]"
click at [143, 226] on button "Done" at bounding box center [125, 234] width 63 height 16
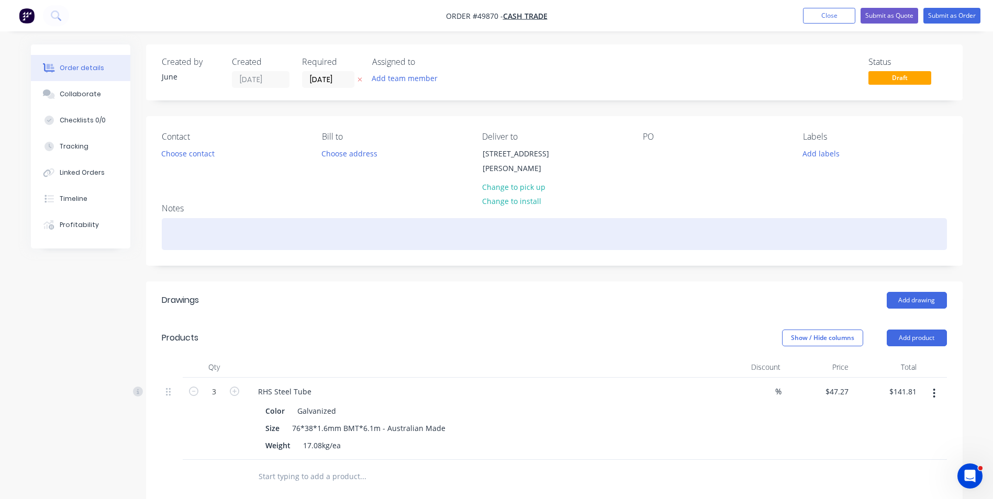
click at [363, 218] on div at bounding box center [554, 234] width 785 height 32
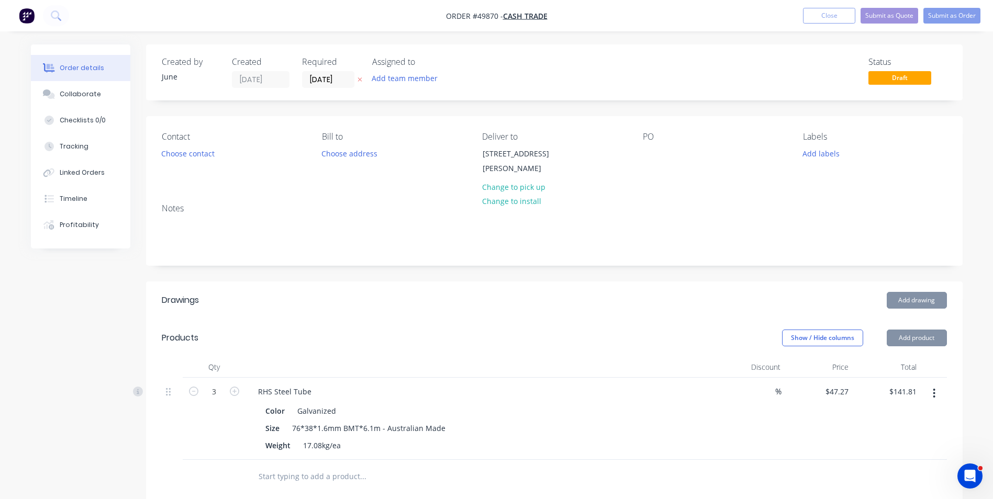
click at [367, 191] on div "Contact Choose contact [PERSON_NAME] to Choose address Deliver to [STREET_ADDRE…" at bounding box center [554, 155] width 816 height 79
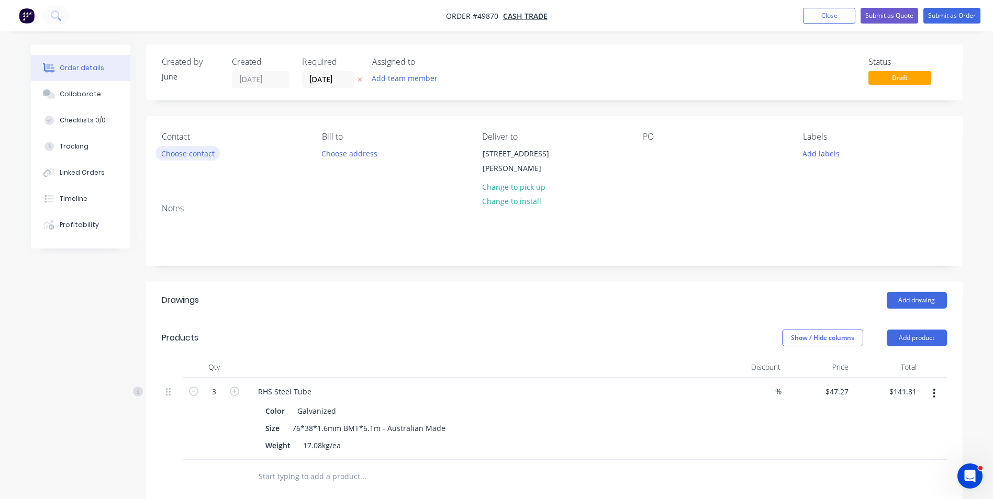
click at [203, 153] on button "Choose contact" at bounding box center [187, 153] width 64 height 14
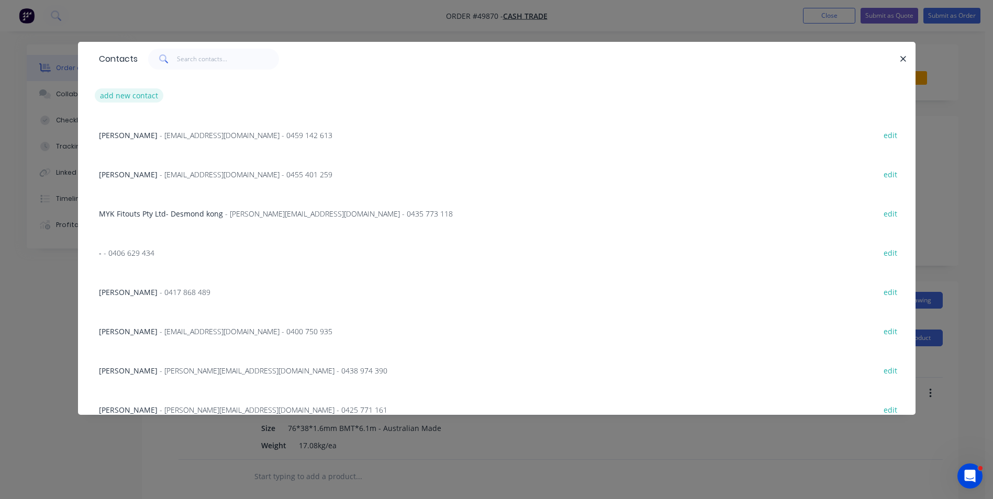
click at [122, 94] on button "add new contact" at bounding box center [129, 95] width 69 height 14
select select "AU"
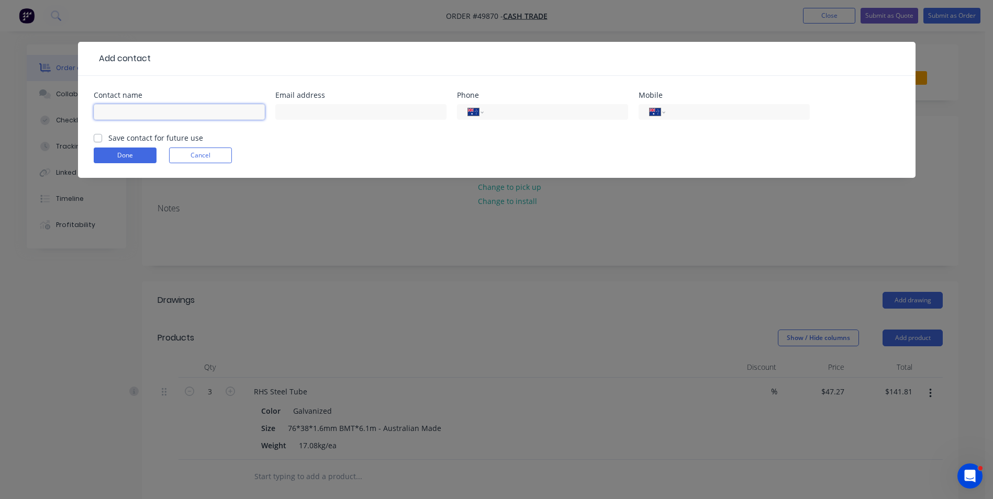
click at [209, 107] on input "text" at bounding box center [179, 112] width 171 height 16
type input "[PERSON_NAME]"
click at [304, 111] on input "text" at bounding box center [360, 112] width 171 height 16
type input "[EMAIL_ADDRESS][DOMAIN_NAME]"
click at [712, 111] on input "tel" at bounding box center [735, 112] width 126 height 12
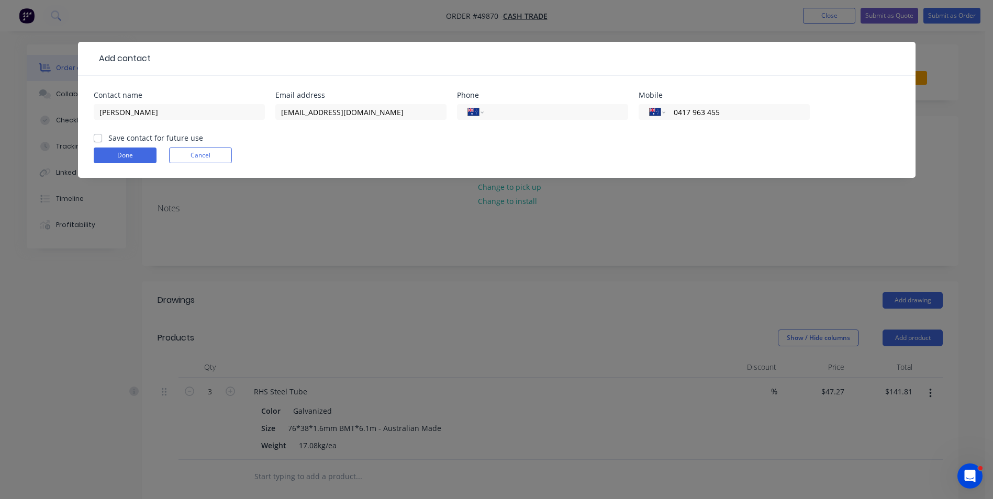
type input "0417 963 455"
click at [479, 152] on div "Done Cancel" at bounding box center [497, 156] width 806 height 16
click at [119, 155] on button "Done" at bounding box center [125, 156] width 63 height 16
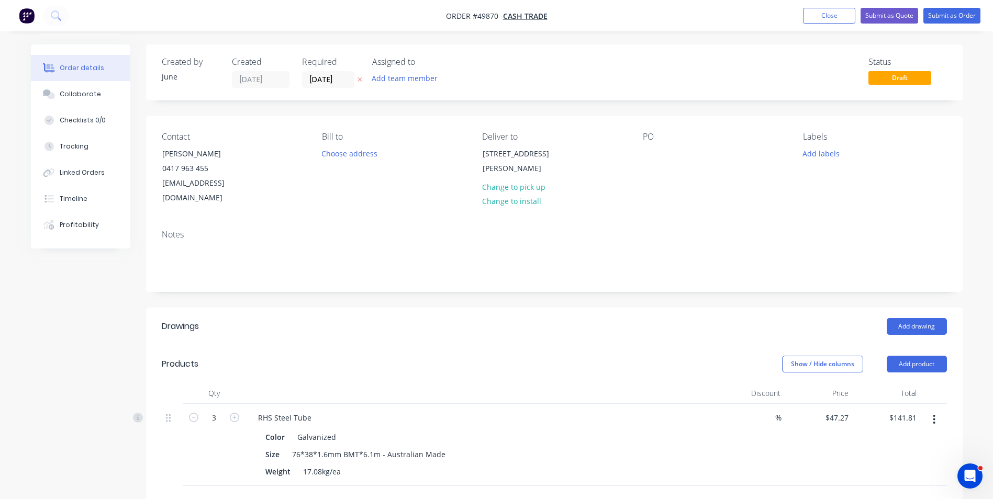
click at [374, 190] on div "Bill to Choose address" at bounding box center [393, 169] width 143 height 74
click at [334, 72] on label "[DATE]" at bounding box center [328, 79] width 52 height 17
click at [334, 72] on input "[DATE]" at bounding box center [327, 80] width 51 height 16
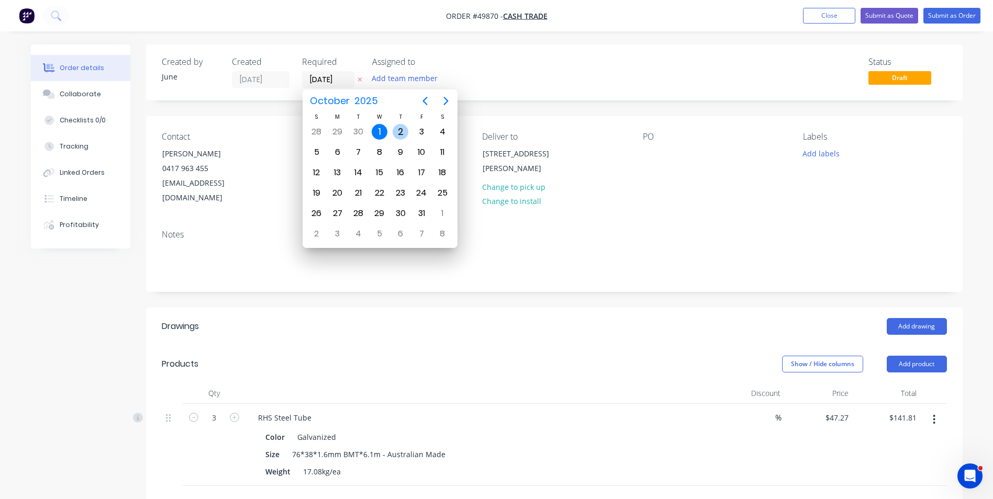
click at [394, 129] on div "2" at bounding box center [400, 132] width 16 height 16
type input "[DATE]"
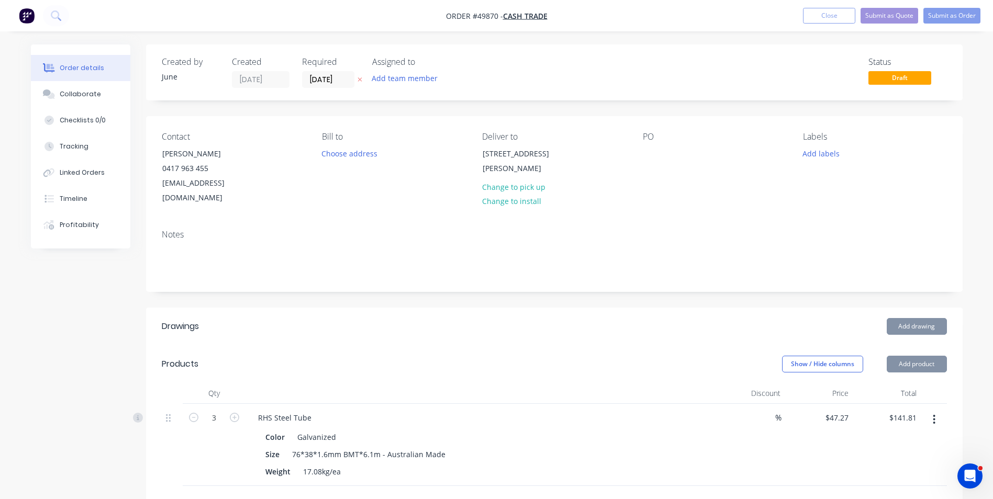
drag, startPoint x: 373, startPoint y: 229, endPoint x: 377, endPoint y: 222, distance: 7.7
click at [374, 229] on div "Notes" at bounding box center [554, 256] width 816 height 70
click at [897, 20] on button "Submit as Quote" at bounding box center [889, 16] width 58 height 16
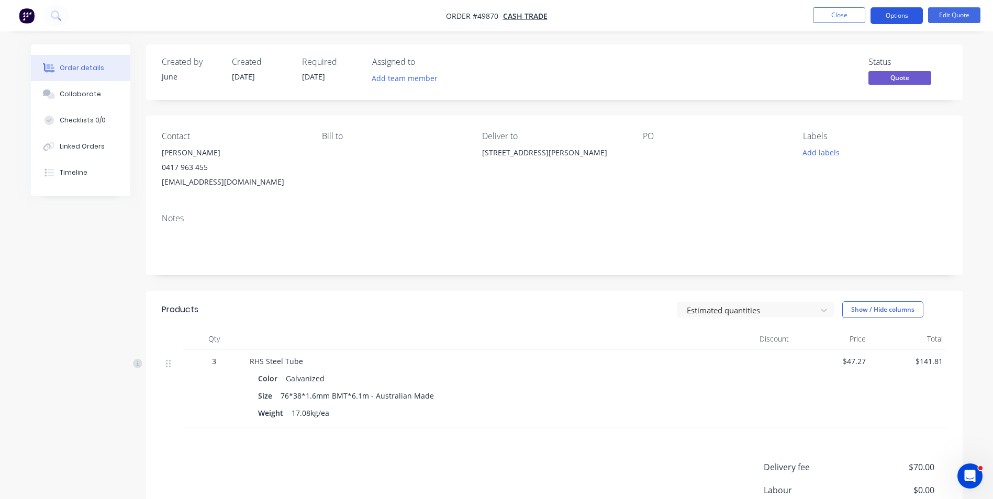
click at [895, 19] on button "Options" at bounding box center [896, 15] width 52 height 17
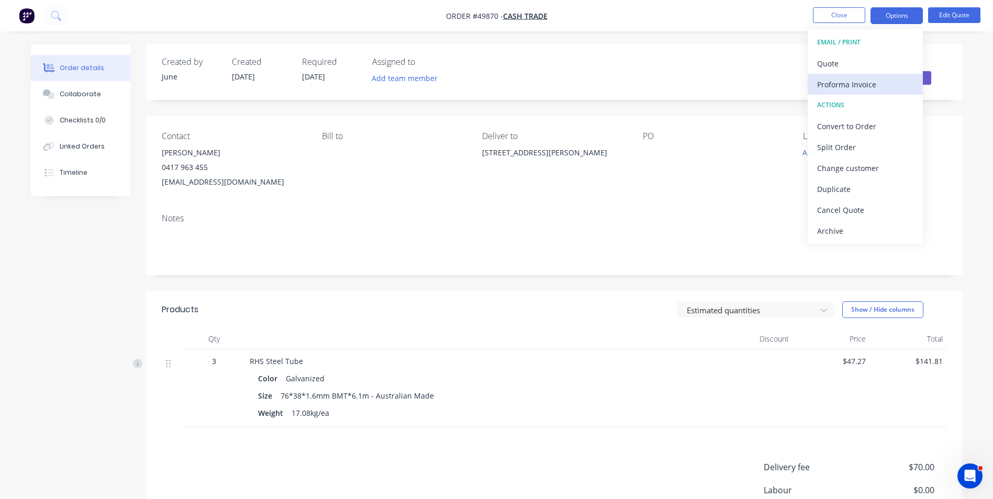
click at [848, 84] on div "Proforma Invoice" at bounding box center [865, 84] width 96 height 15
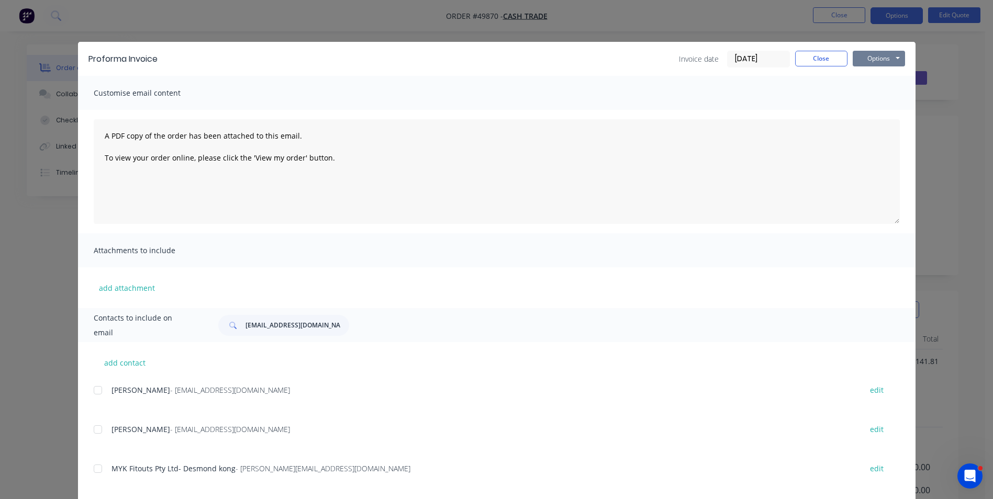
click at [869, 57] on button "Options" at bounding box center [878, 59] width 52 height 16
click at [876, 92] on button "Print" at bounding box center [885, 94] width 67 height 17
